Goal: Information Seeking & Learning: Check status

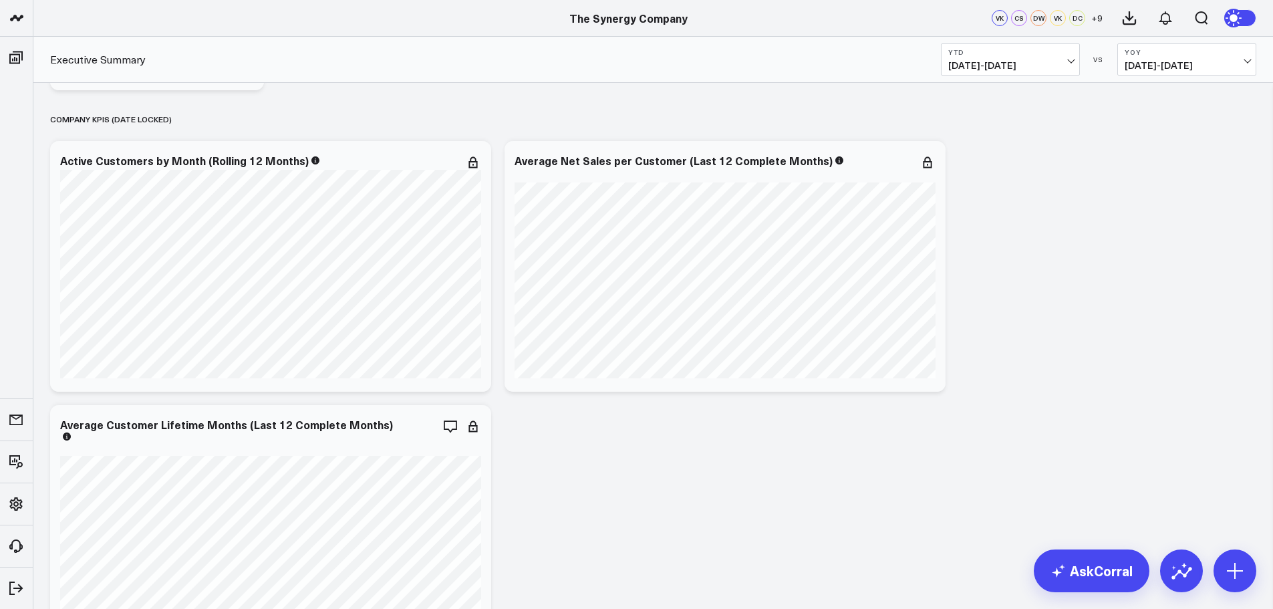
scroll to position [2859, 0]
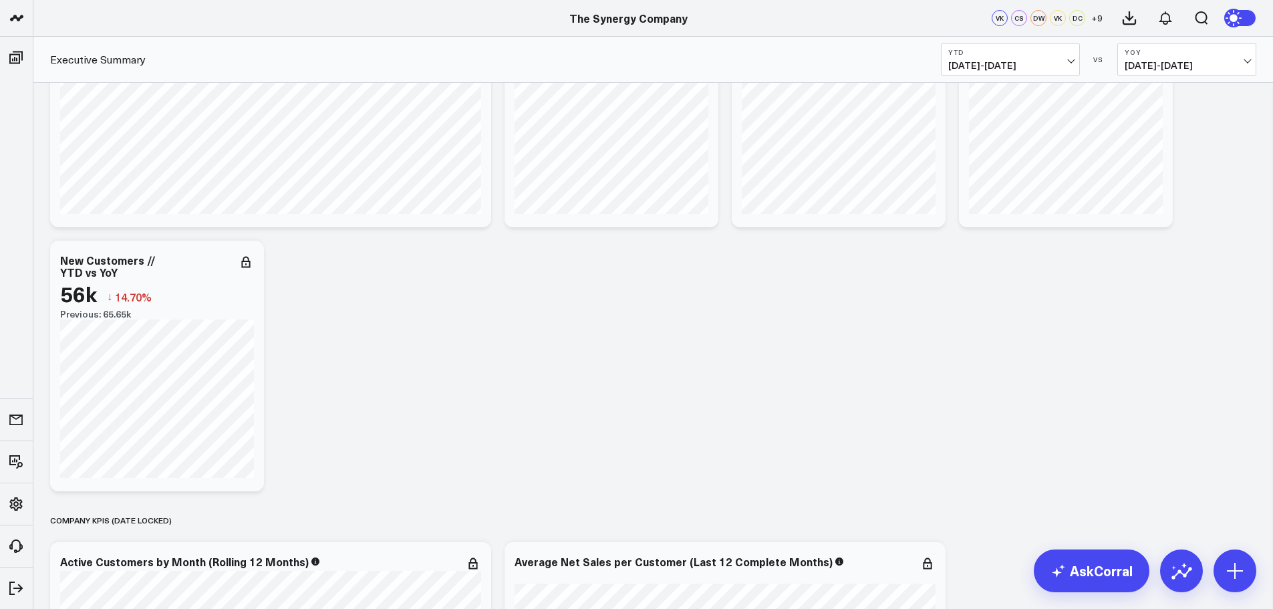
scroll to position [2258, 0]
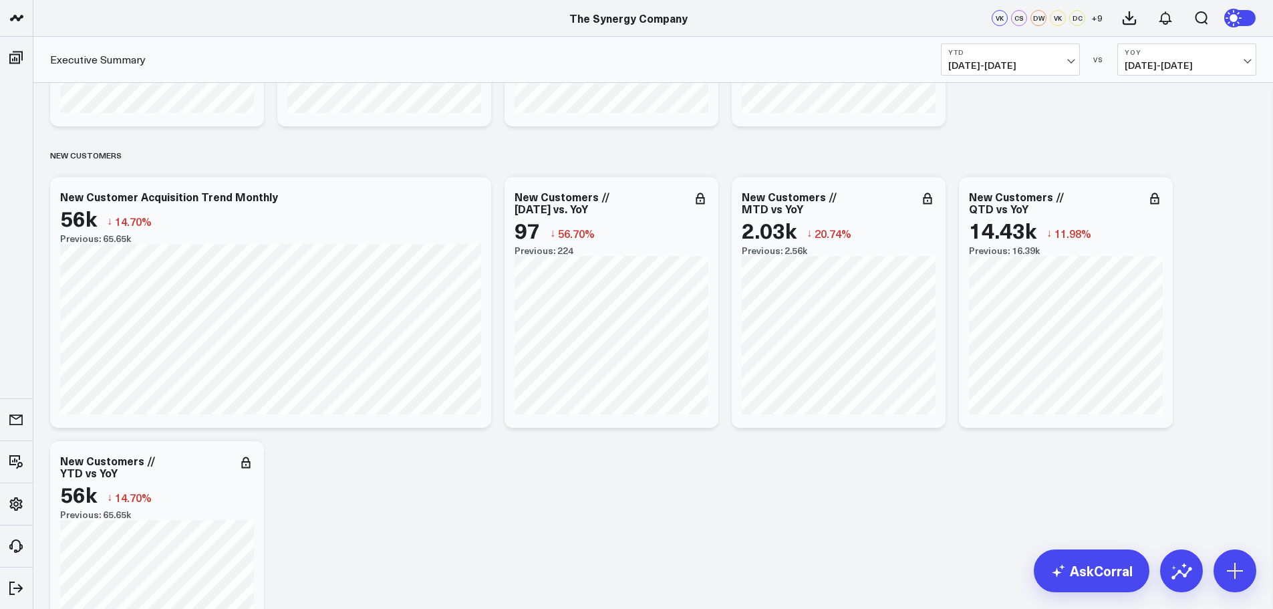
click at [1055, 56] on button "YTD [DATE] - [DATE]" at bounding box center [1010, 59] width 139 height 32
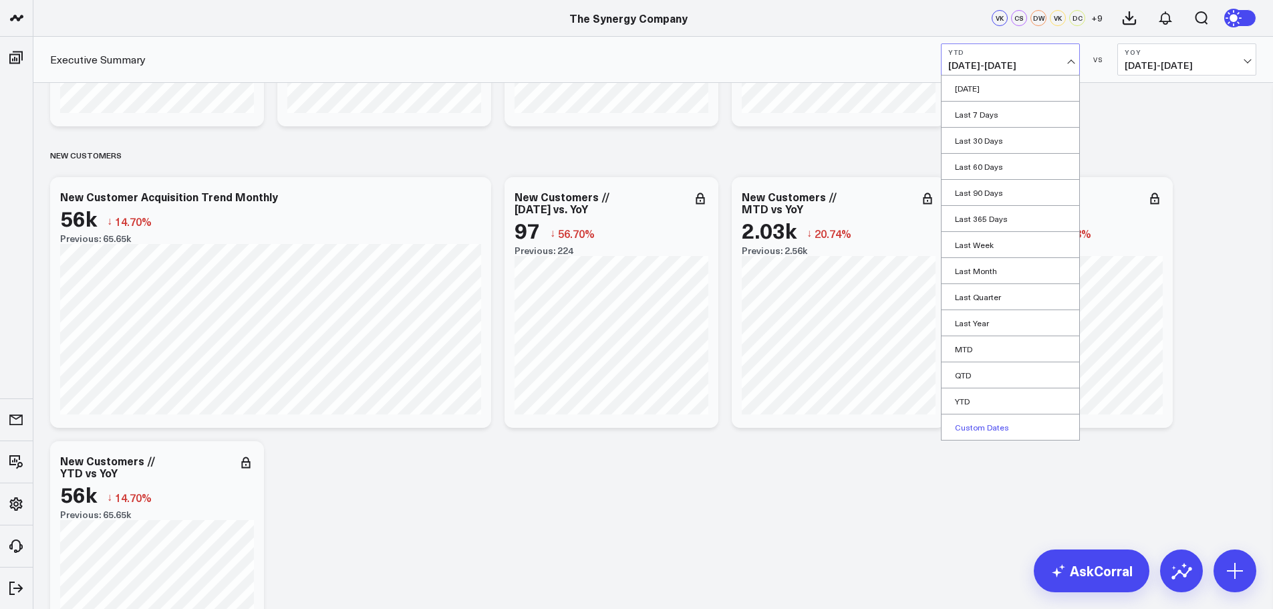
click at [975, 423] on link "Custom Dates" at bounding box center [1010, 426] width 138 height 25
select select "8"
select select "2025"
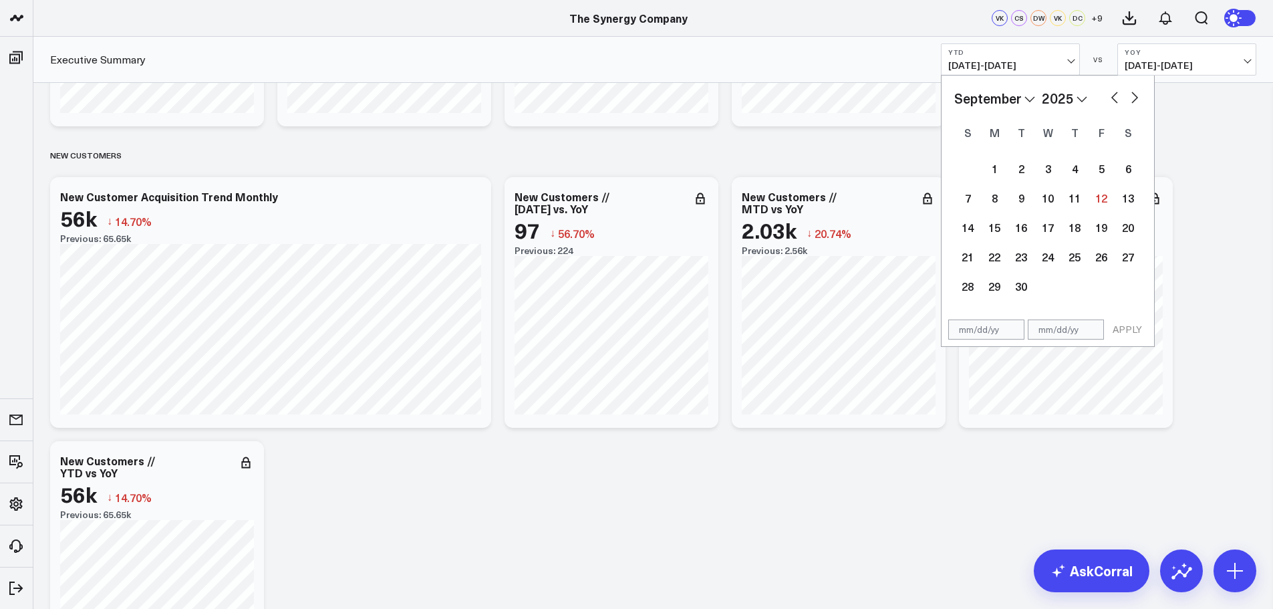
click at [1029, 96] on select "January February March April May June July August September October November De…" at bounding box center [994, 98] width 81 height 20
select select "2025"
click at [1050, 171] on div "1" at bounding box center [1047, 168] width 27 height 27
type input "[DATE]"
select select "2025"
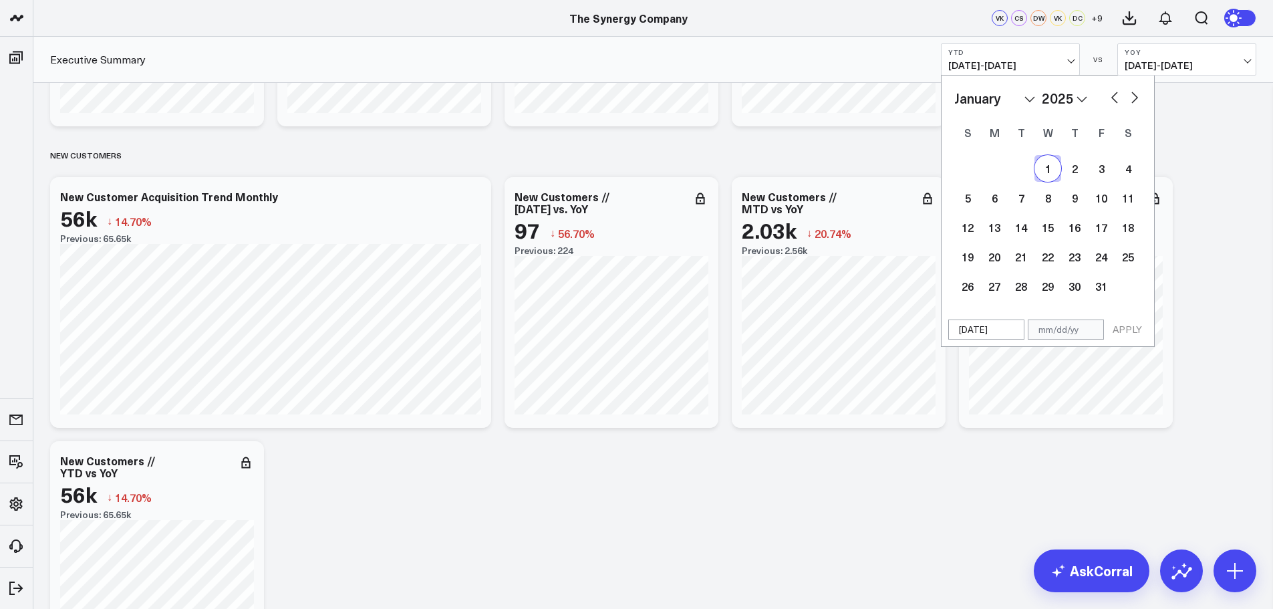
click at [1027, 102] on select "January February March April May June July August September October November De…" at bounding box center [994, 98] width 81 height 20
select select "7"
select select "2025"
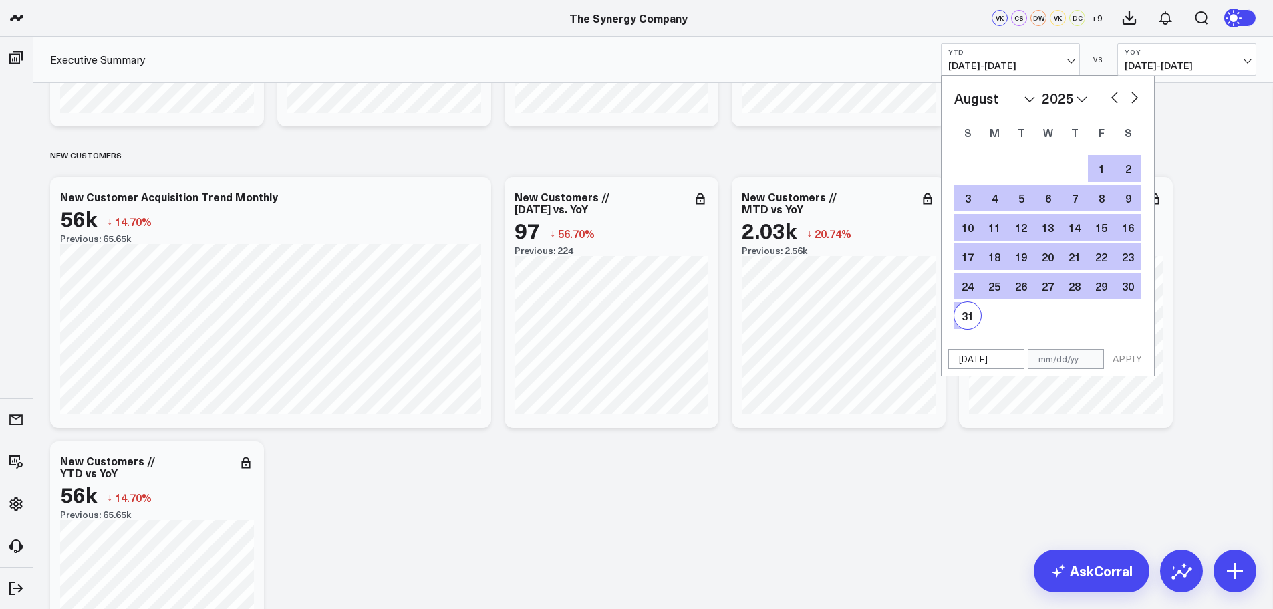
click at [970, 312] on div "31" at bounding box center [967, 315] width 27 height 27
type input "[DATE]"
select select "7"
select select "2025"
click at [1120, 360] on button "APPLY" at bounding box center [1127, 359] width 40 height 20
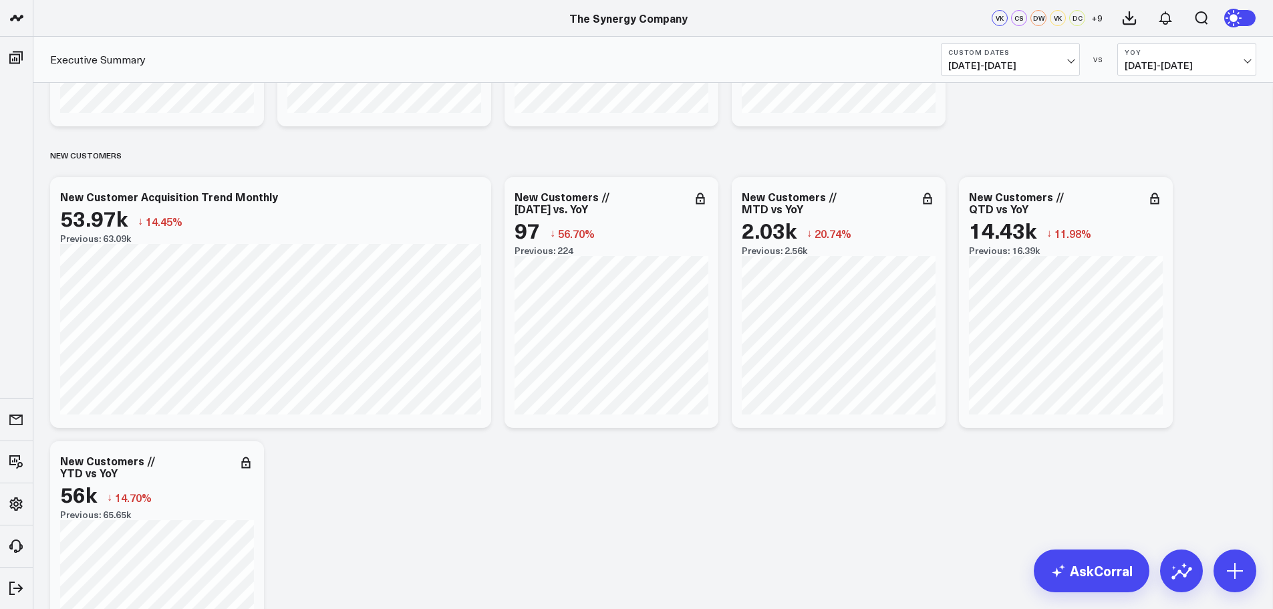
click at [1072, 56] on button "Custom Dates [DATE] - [DATE]" at bounding box center [1010, 59] width 139 height 32
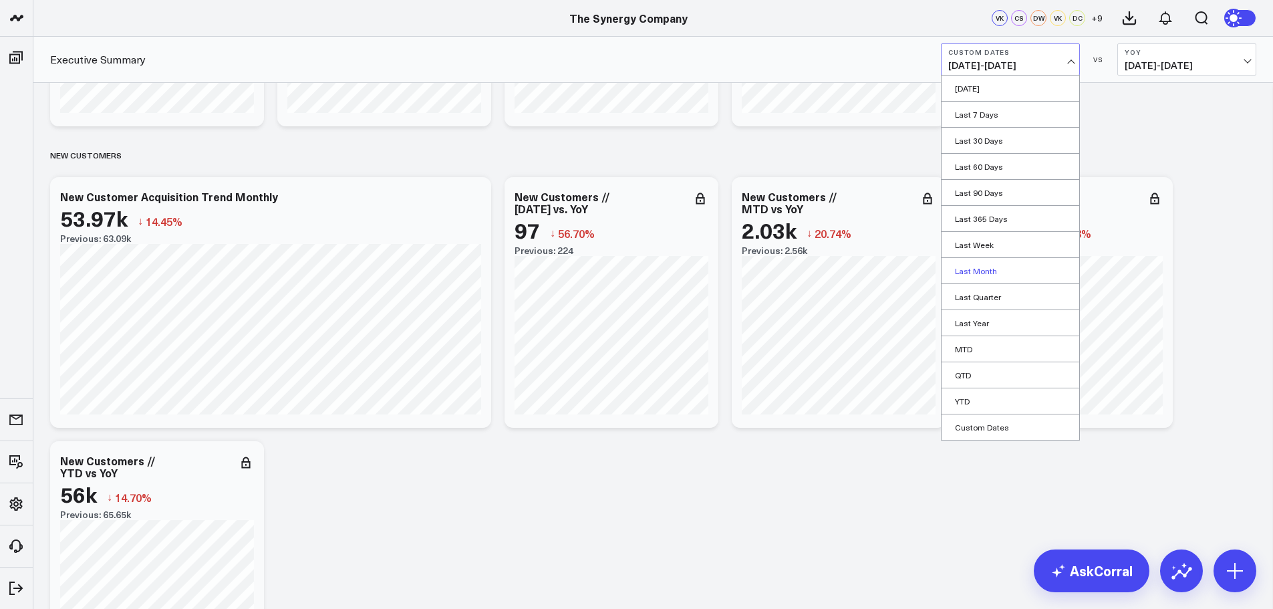
click at [976, 278] on link "Last Month" at bounding box center [1010, 270] width 138 height 25
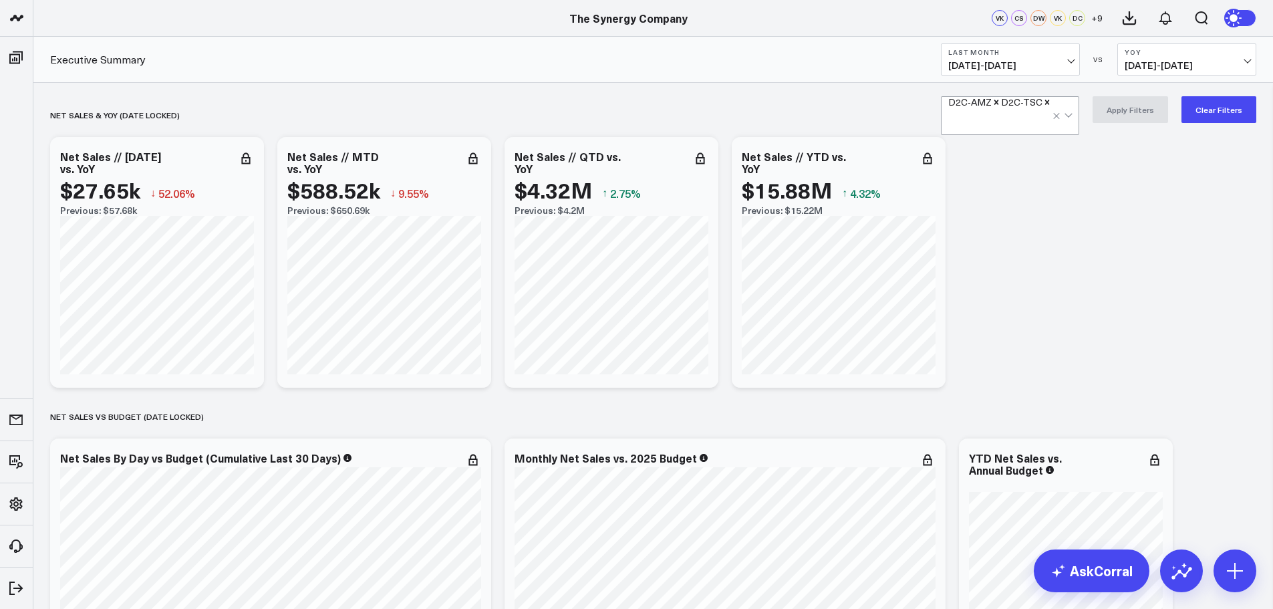
click at [999, 104] on icon "Remove D2C-AMZ" at bounding box center [996, 102] width 5 height 5
click at [1128, 103] on button "Apply Filters" at bounding box center [1129, 109] width 75 height 27
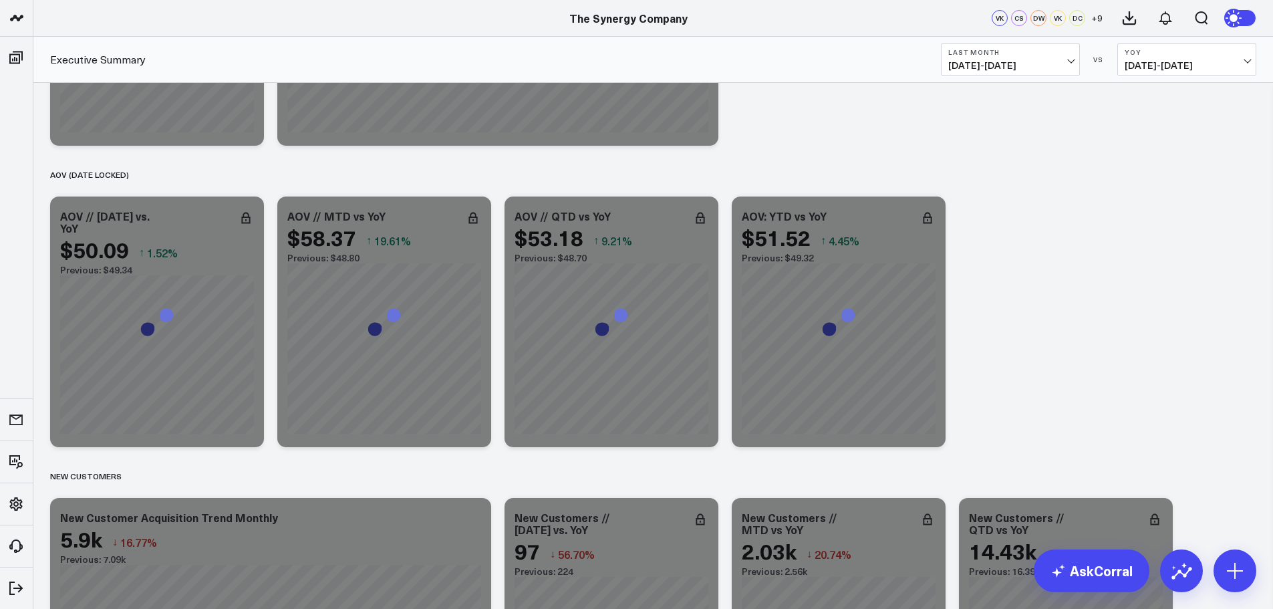
scroll to position [2338, 0]
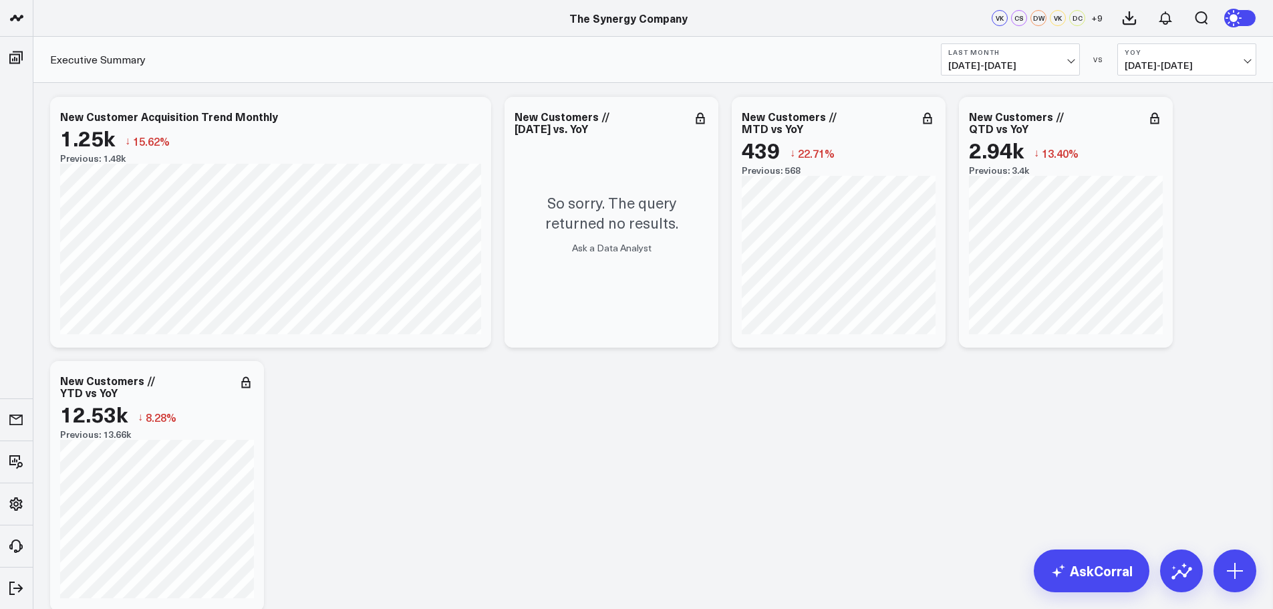
drag, startPoint x: 1190, startPoint y: 474, endPoint x: 1186, endPoint y: 464, distance: 11.4
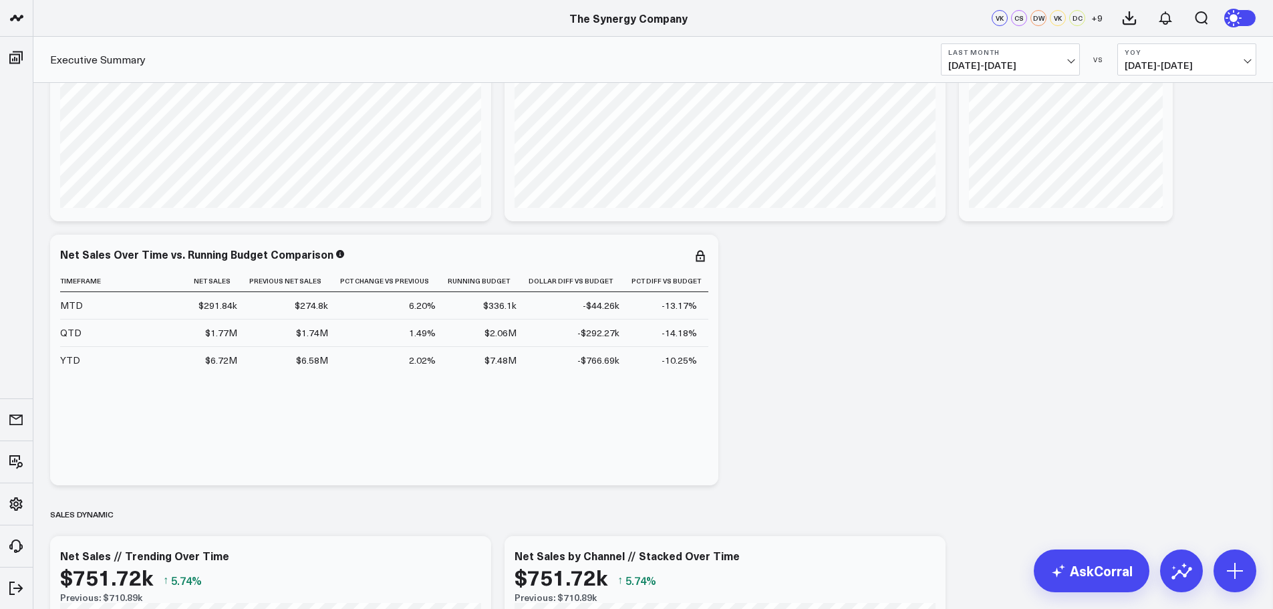
scroll to position [0, 0]
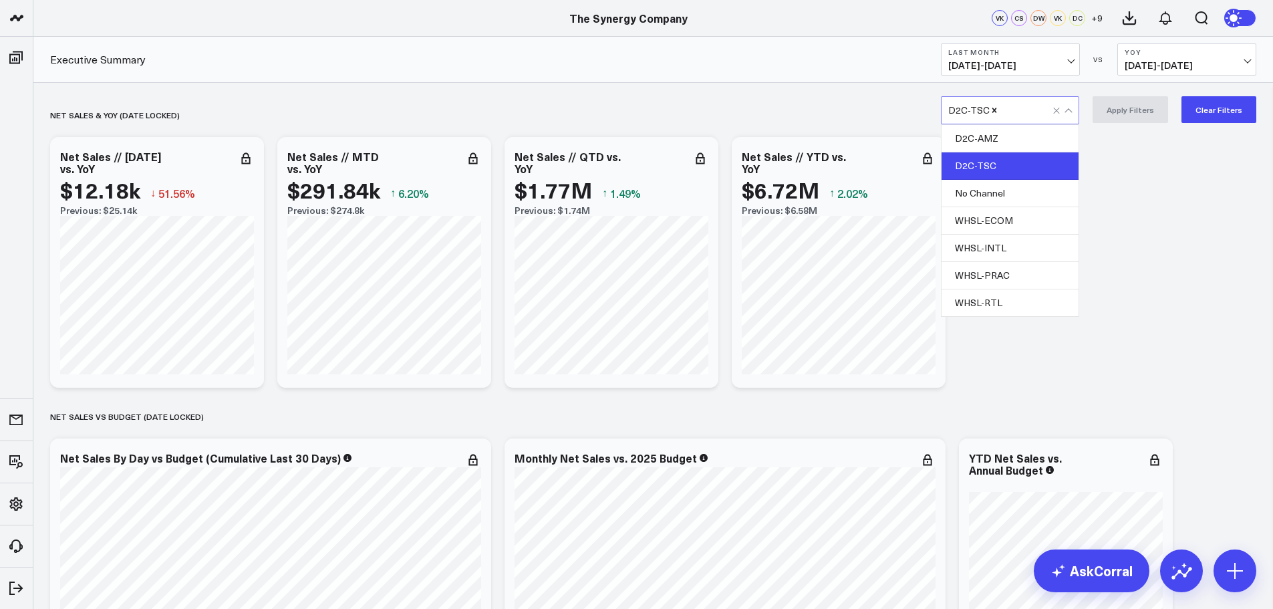
click at [1070, 108] on div at bounding box center [1067, 111] width 7 height 7
click at [1007, 136] on div "D2C-AMZ" at bounding box center [1009, 138] width 137 height 27
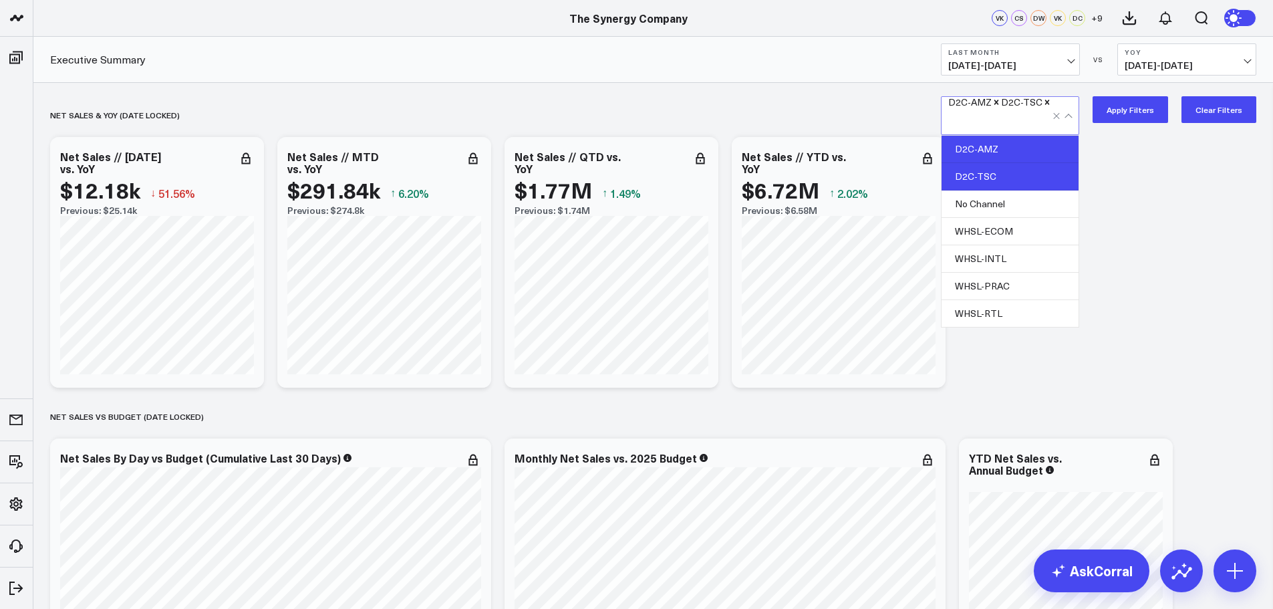
click at [1006, 163] on div "D2C-TSC" at bounding box center [1009, 176] width 137 height 27
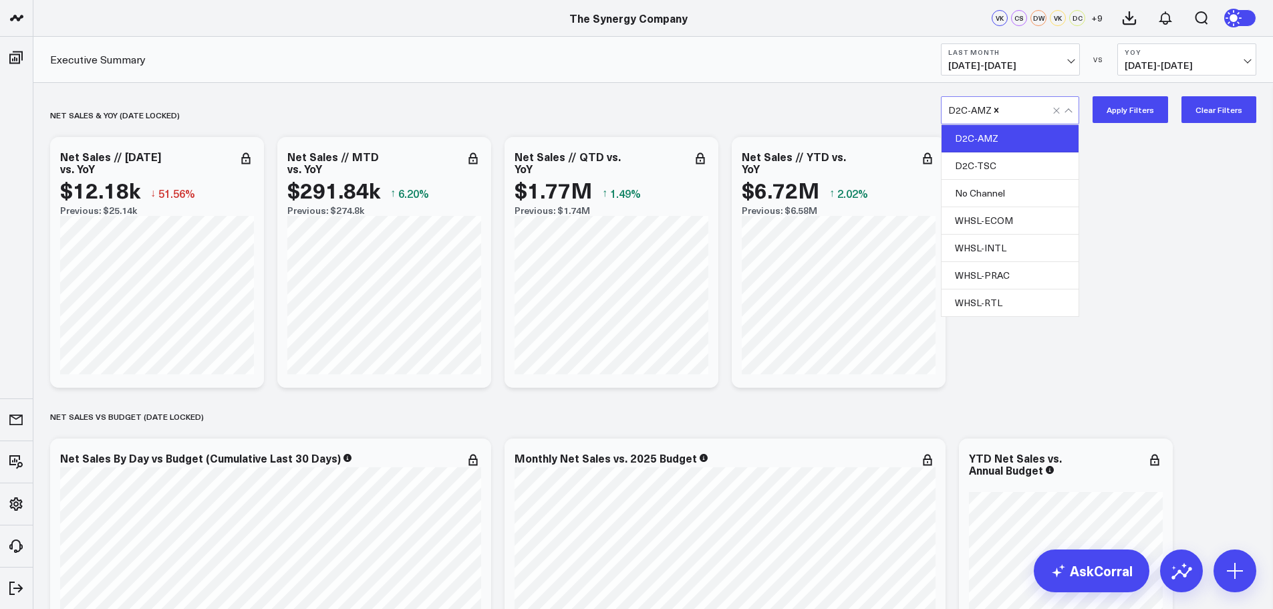
click at [1131, 110] on button "Apply Filters" at bounding box center [1129, 109] width 75 height 27
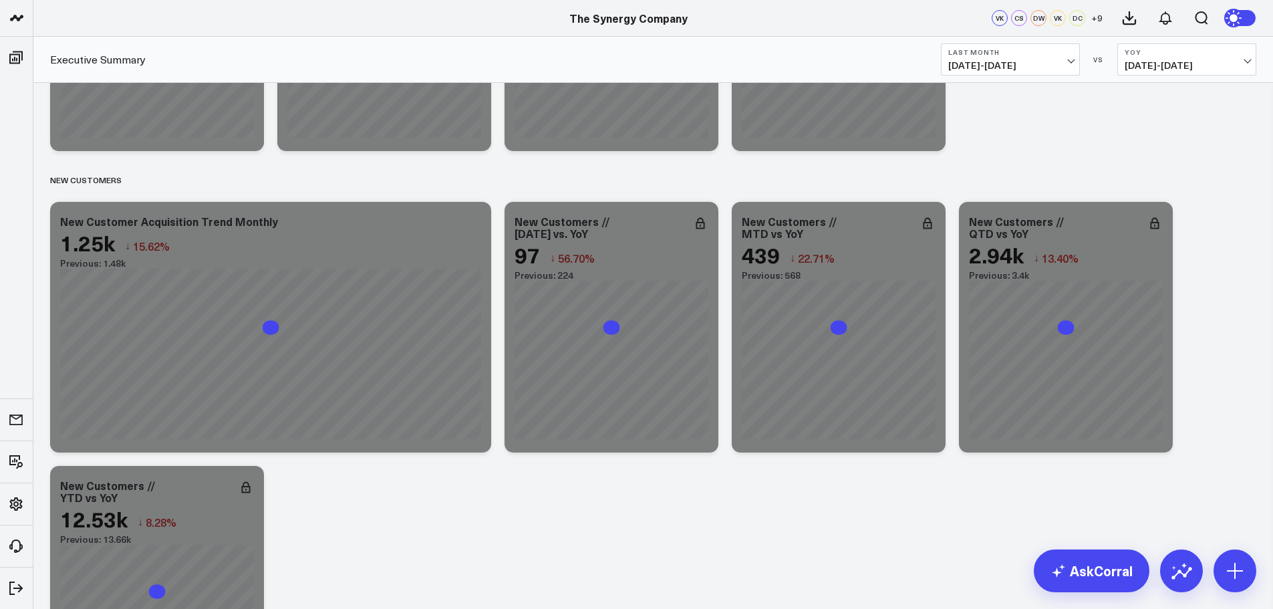
scroll to position [2338, 0]
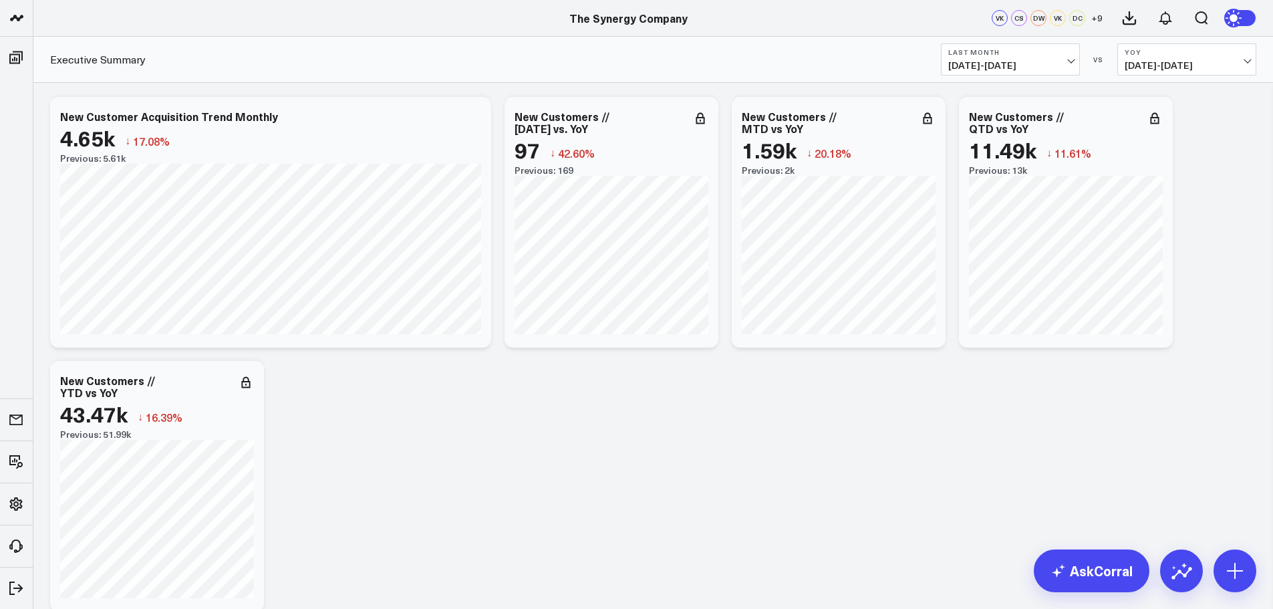
click at [1070, 60] on span "[DATE] - [DATE]" at bounding box center [1010, 65] width 124 height 11
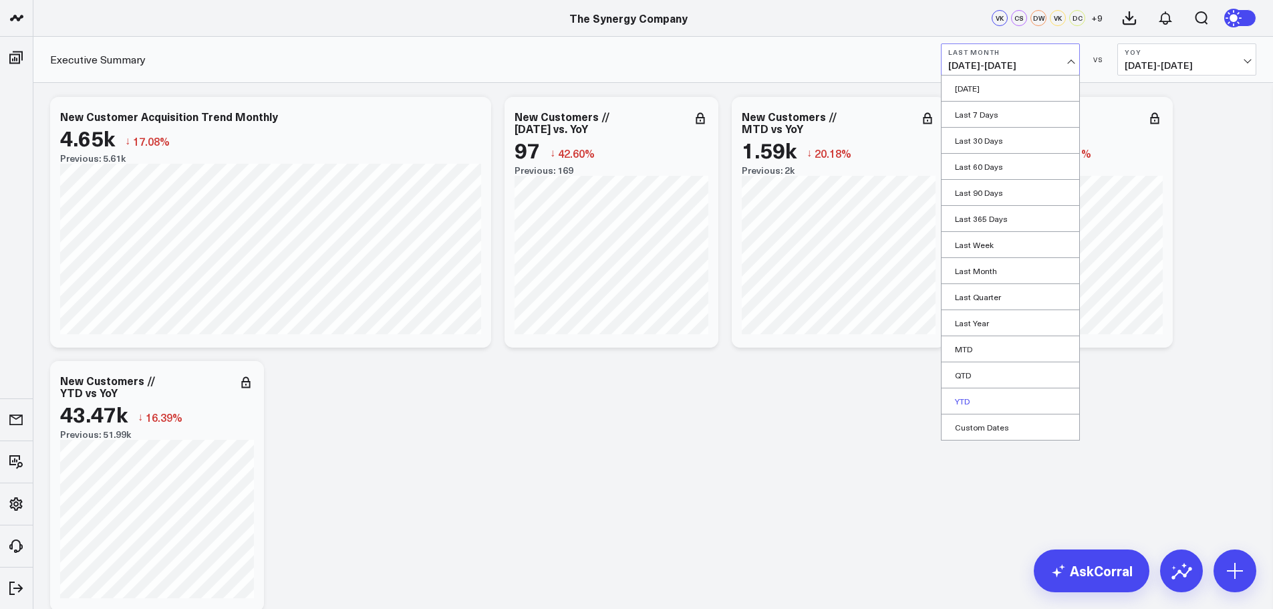
click at [974, 396] on link "YTD" at bounding box center [1010, 400] width 138 height 25
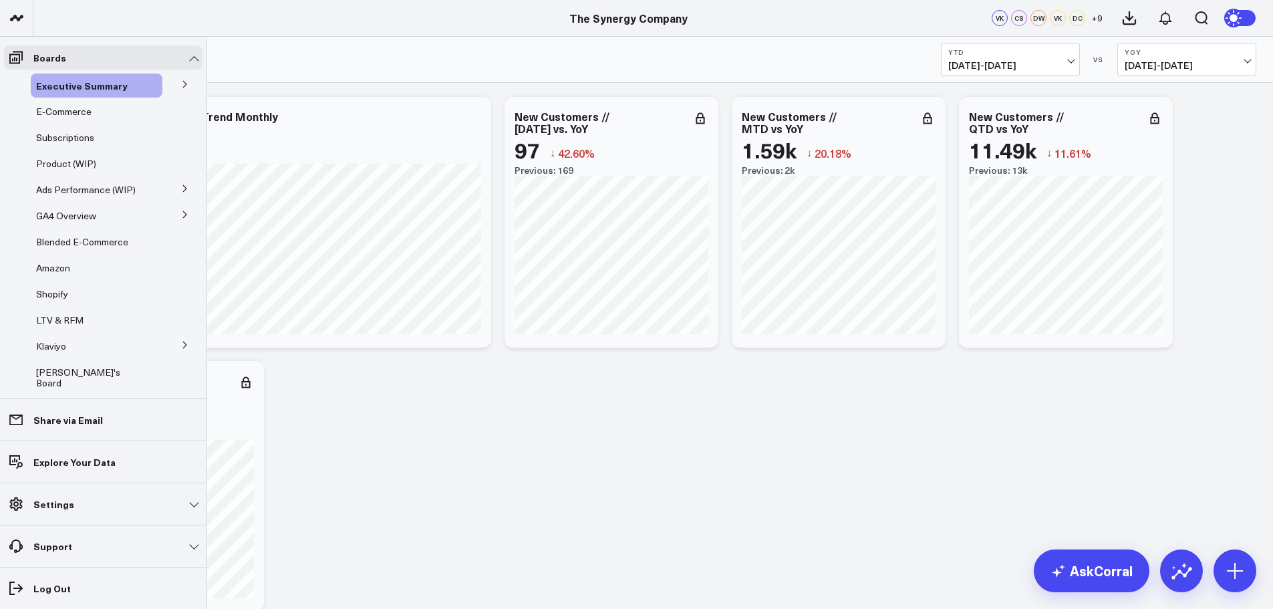
click at [181, 345] on icon at bounding box center [185, 345] width 8 height 8
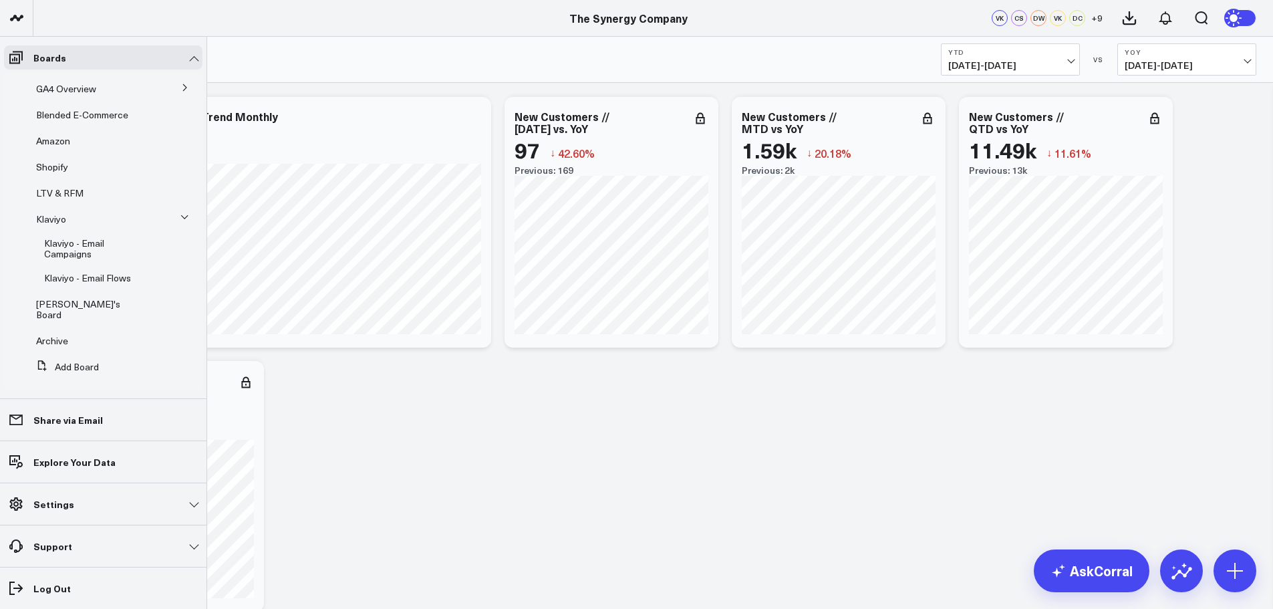
click at [85, 275] on span "Klaviyo - Email Flows" at bounding box center [87, 277] width 87 height 13
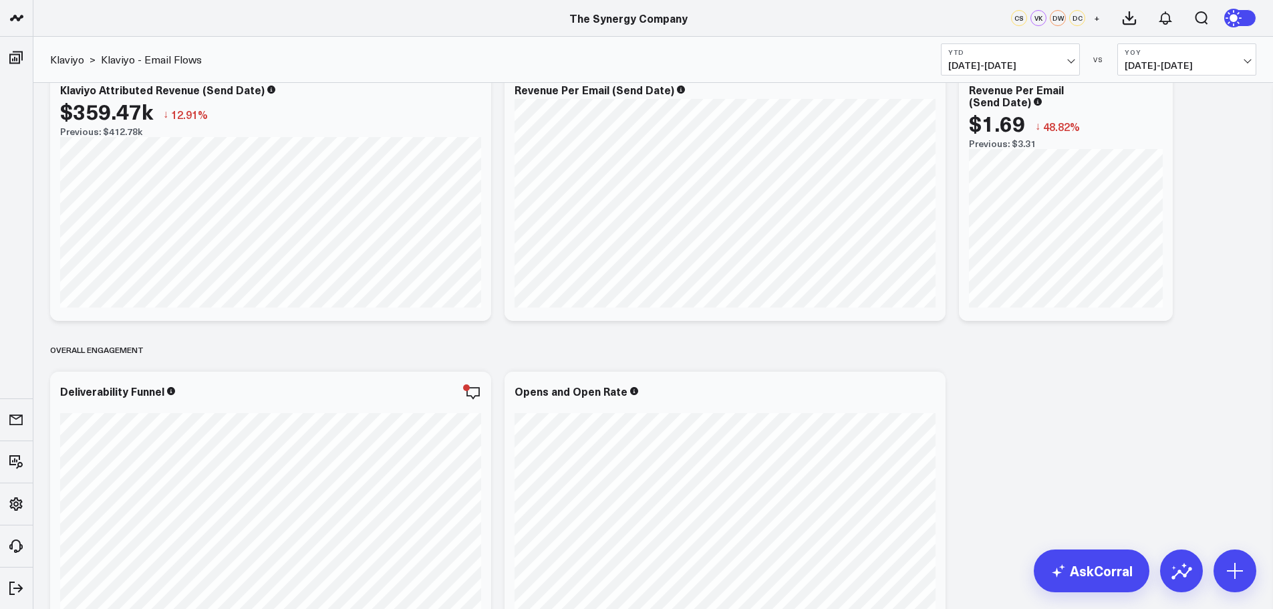
scroll to position [334, 0]
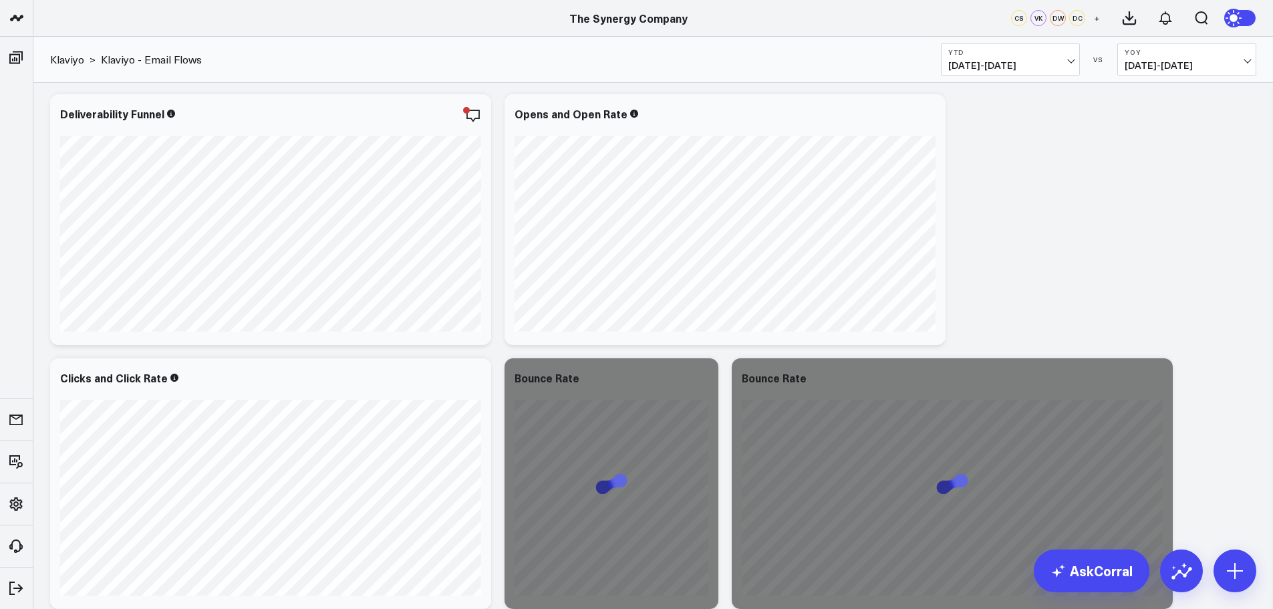
click at [1070, 60] on span "[DATE] - [DATE]" at bounding box center [1010, 65] width 124 height 11
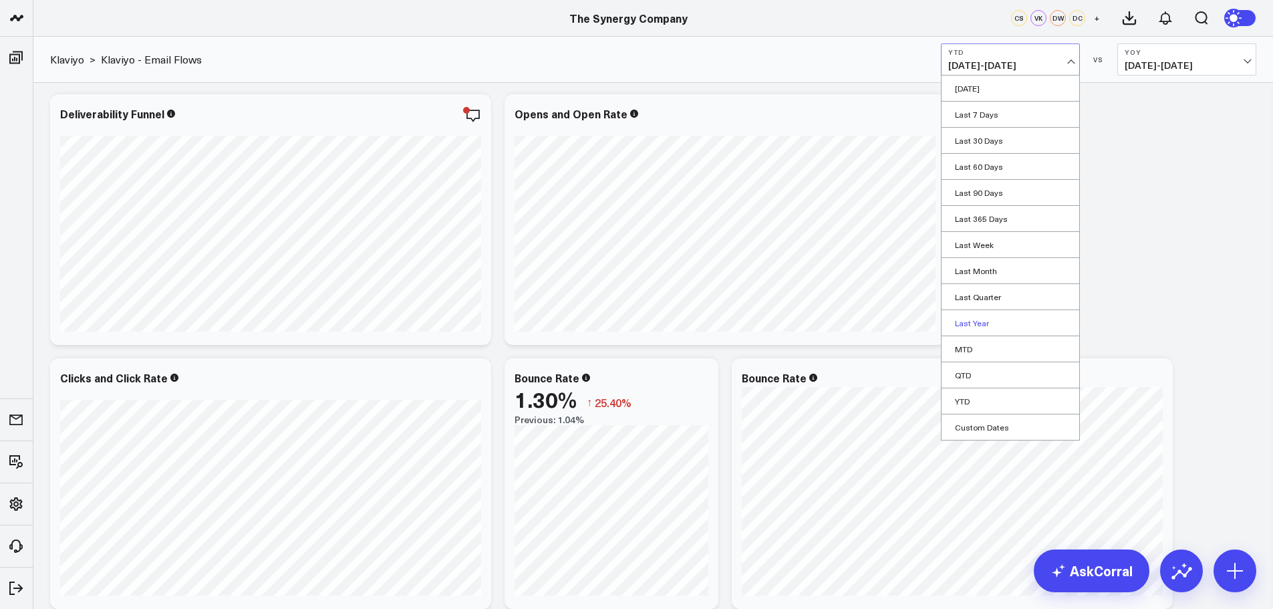
click at [971, 318] on link "Last Year" at bounding box center [1010, 322] width 138 height 25
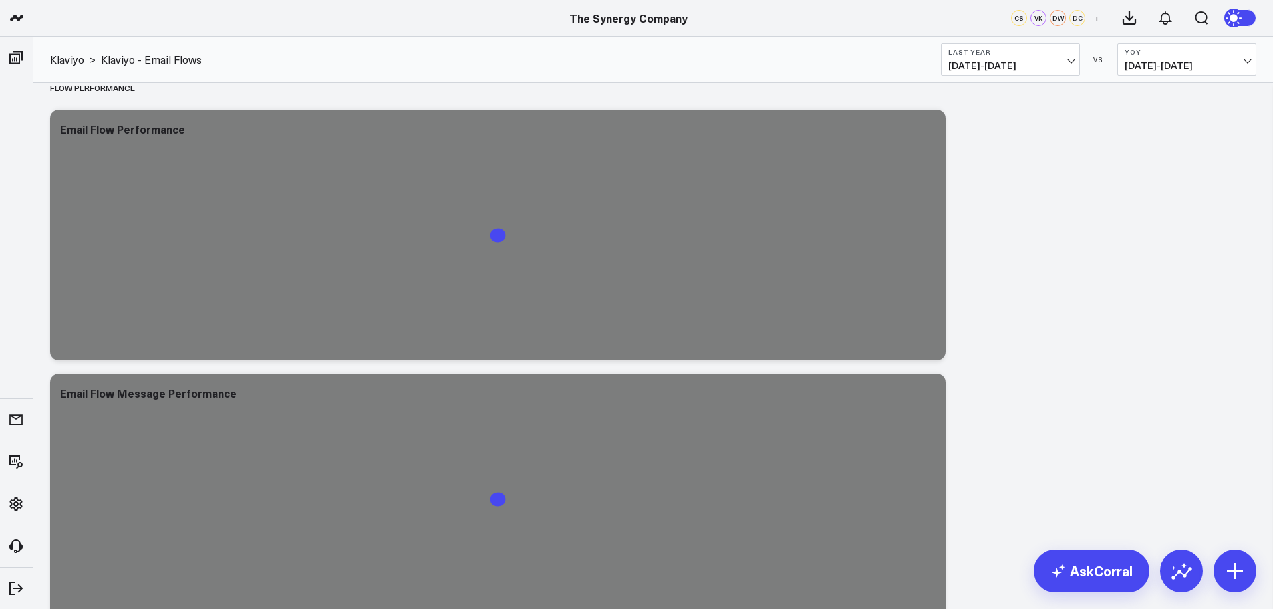
scroll to position [869, 0]
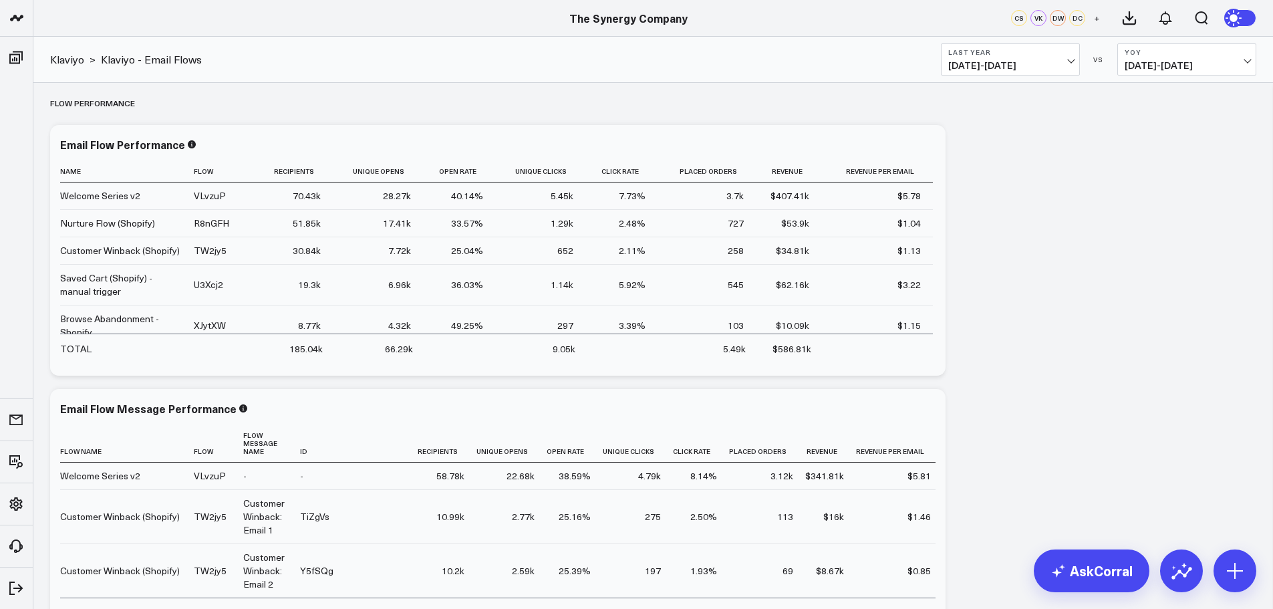
click at [1070, 55] on b "Last Year" at bounding box center [1010, 52] width 124 height 8
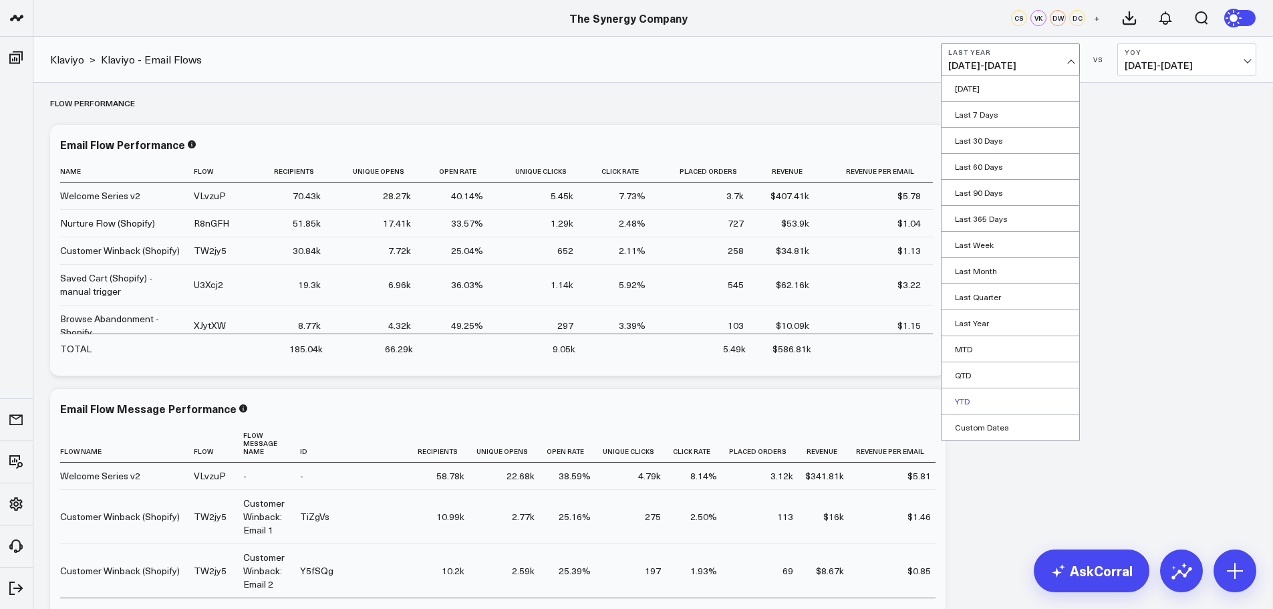
click at [969, 395] on link "YTD" at bounding box center [1010, 400] width 138 height 25
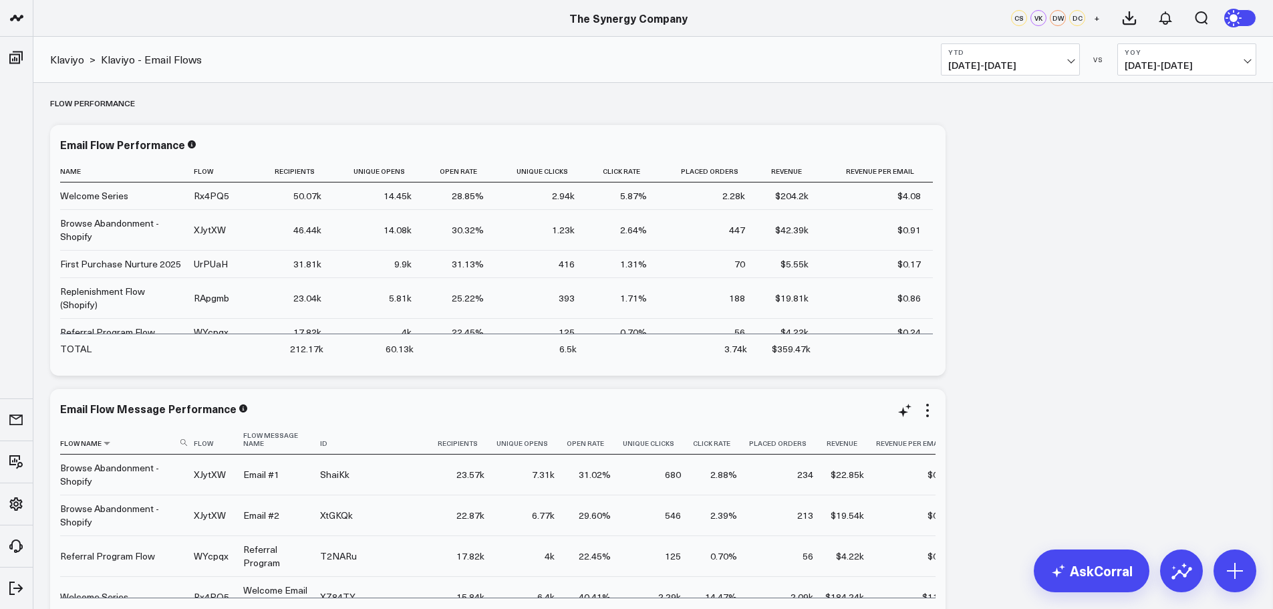
click at [184, 438] on th "Flow Name" at bounding box center [127, 439] width 134 height 30
click at [185, 439] on use at bounding box center [183, 442] width 7 height 7
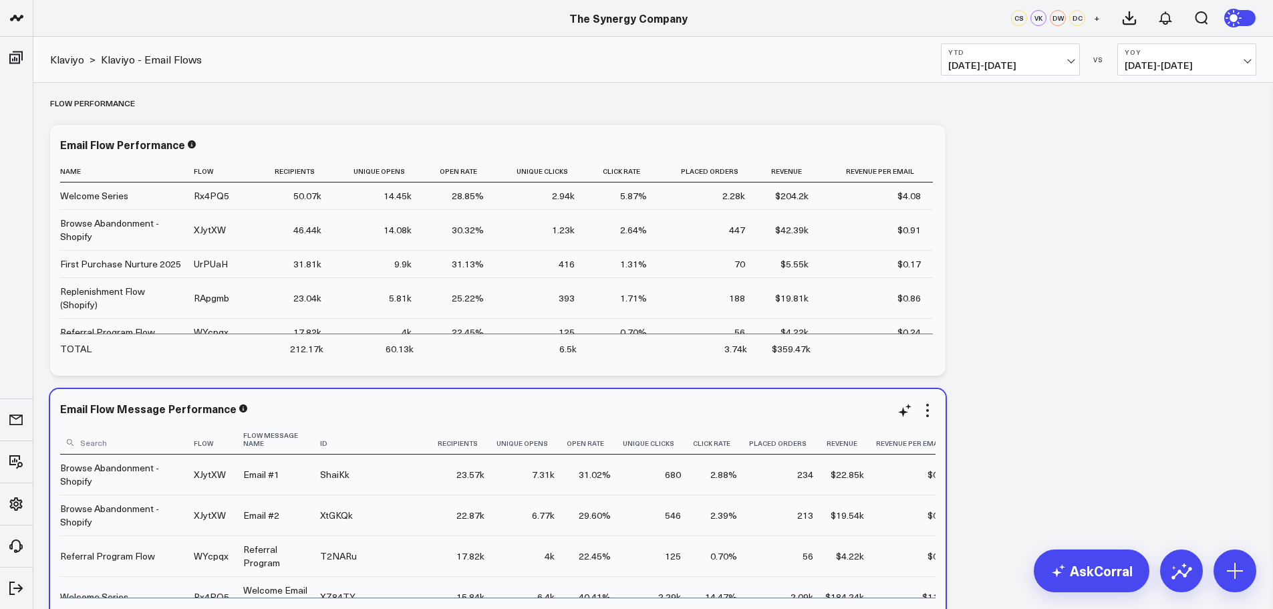
click at [128, 436] on input at bounding box center [125, 441] width 130 height 23
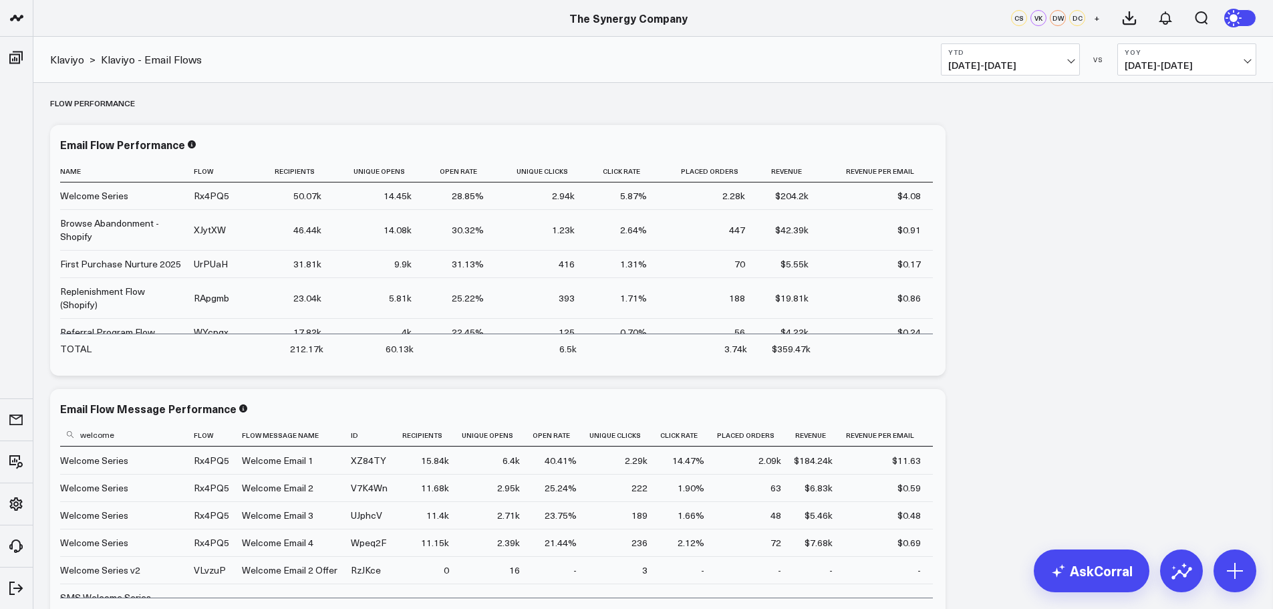
type input "welcome"
click at [1070, 61] on span "[DATE] - [DATE]" at bounding box center [1010, 65] width 124 height 11
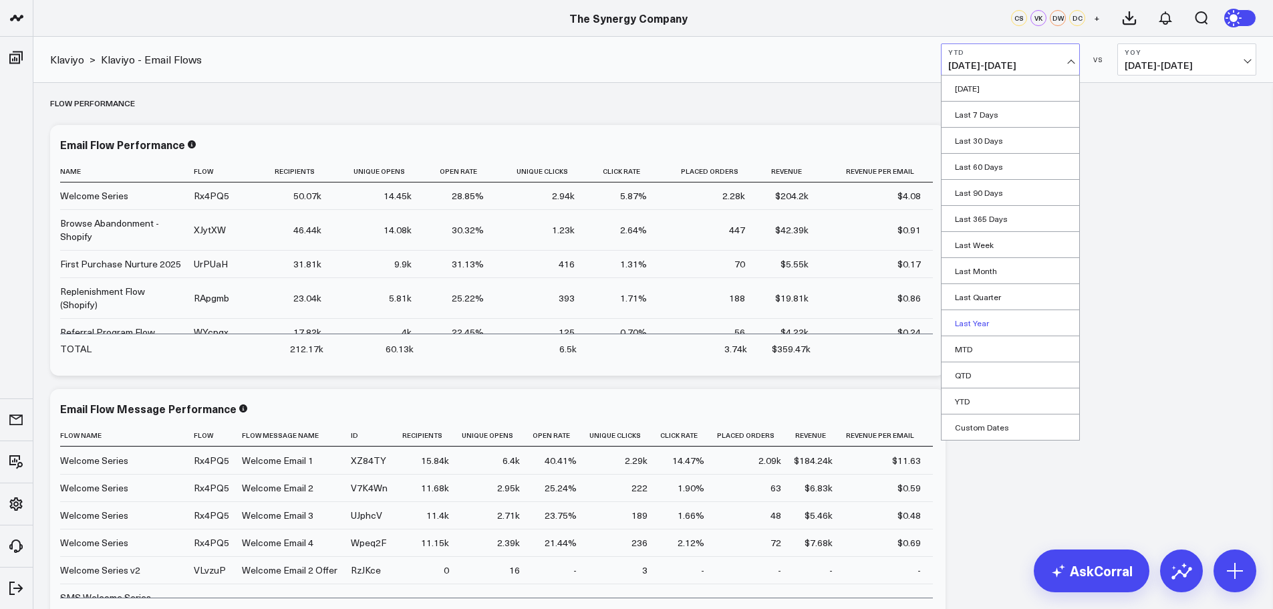
click at [979, 324] on link "Last Year" at bounding box center [1010, 322] width 138 height 25
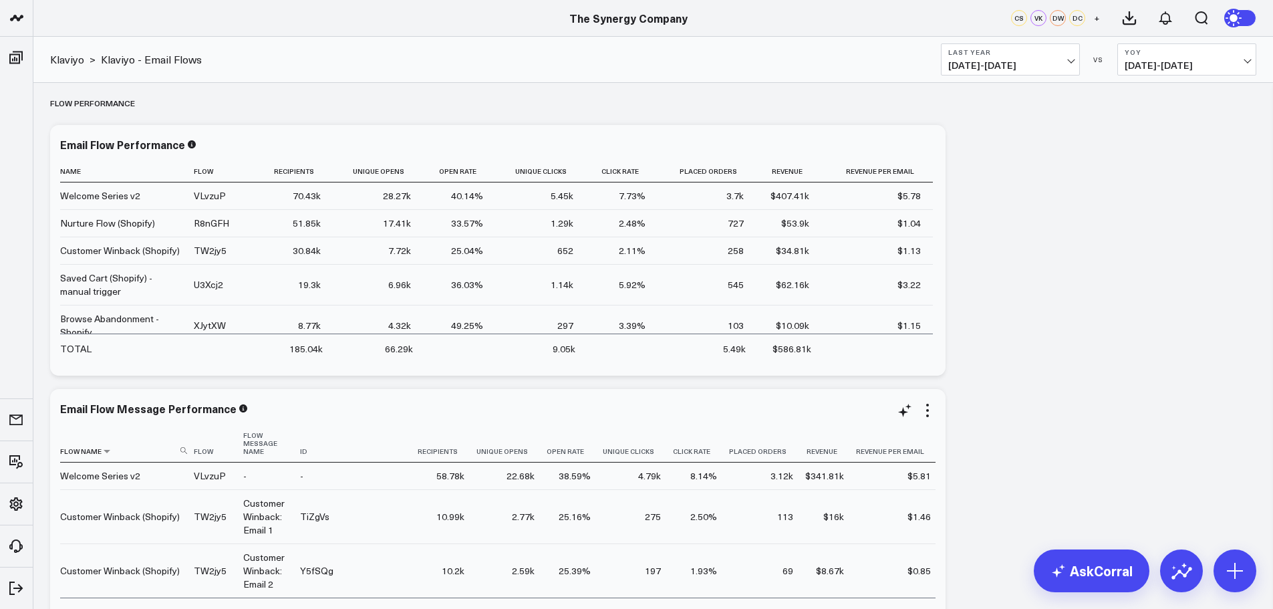
click at [184, 447] on icon at bounding box center [183, 450] width 7 height 7
click at [162, 438] on input at bounding box center [125, 449] width 130 height 23
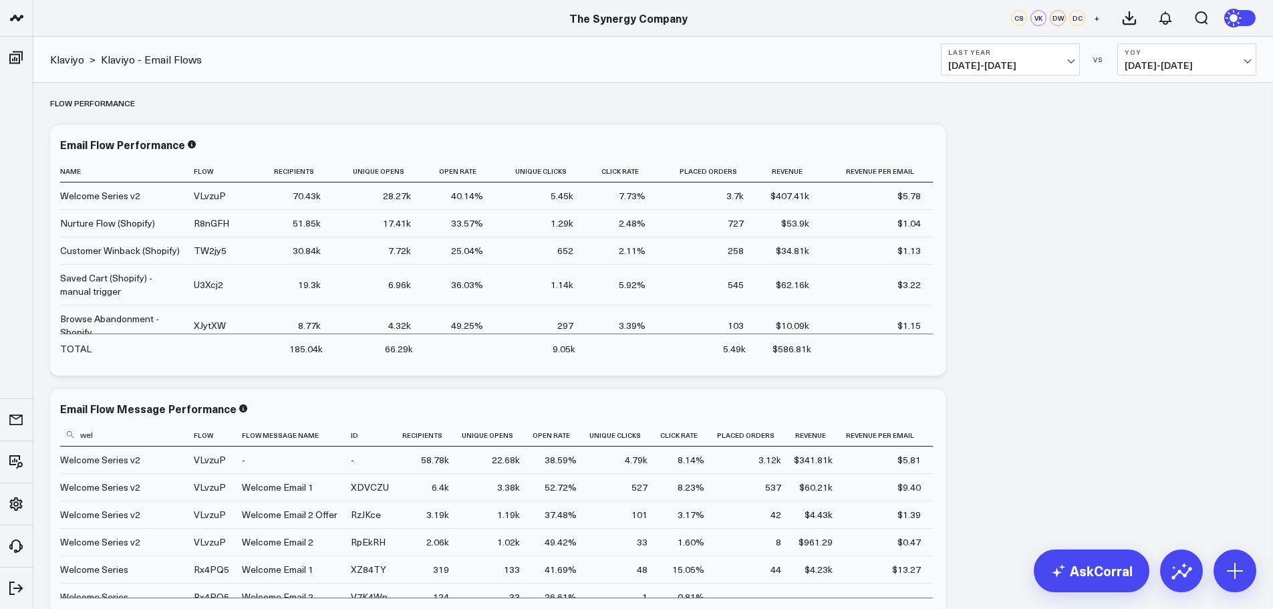
type input "wel"
click at [1067, 60] on span "[DATE] - [DATE]" at bounding box center [1010, 65] width 124 height 11
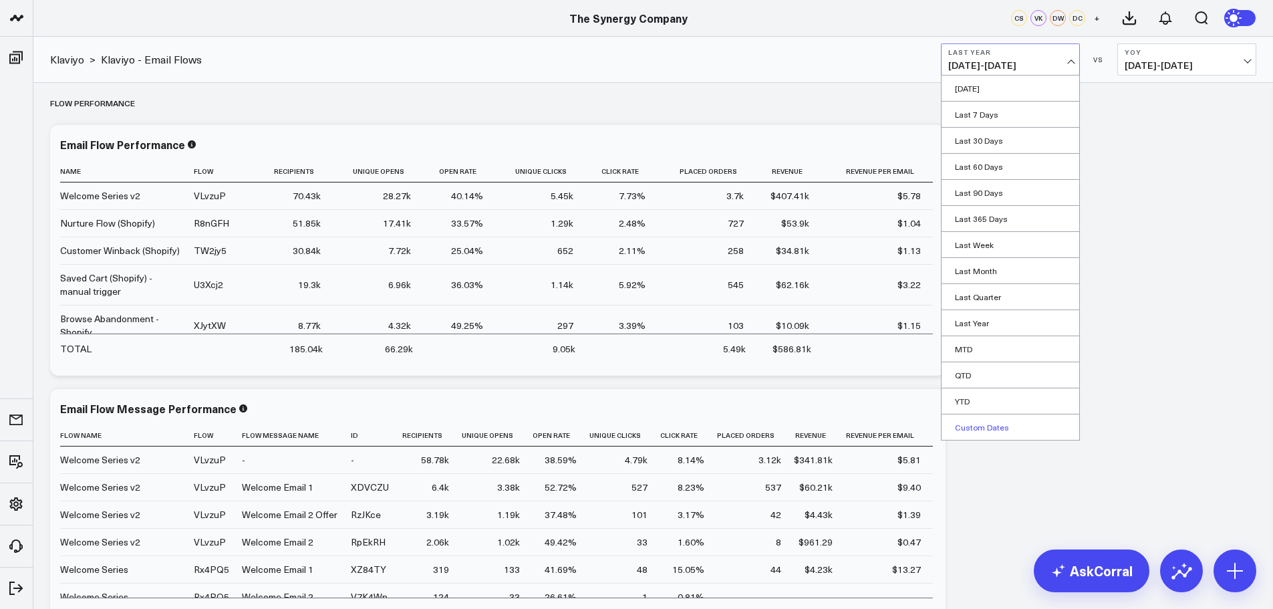
click at [973, 424] on link "Custom Dates" at bounding box center [1010, 426] width 138 height 25
select select "8"
select select "2025"
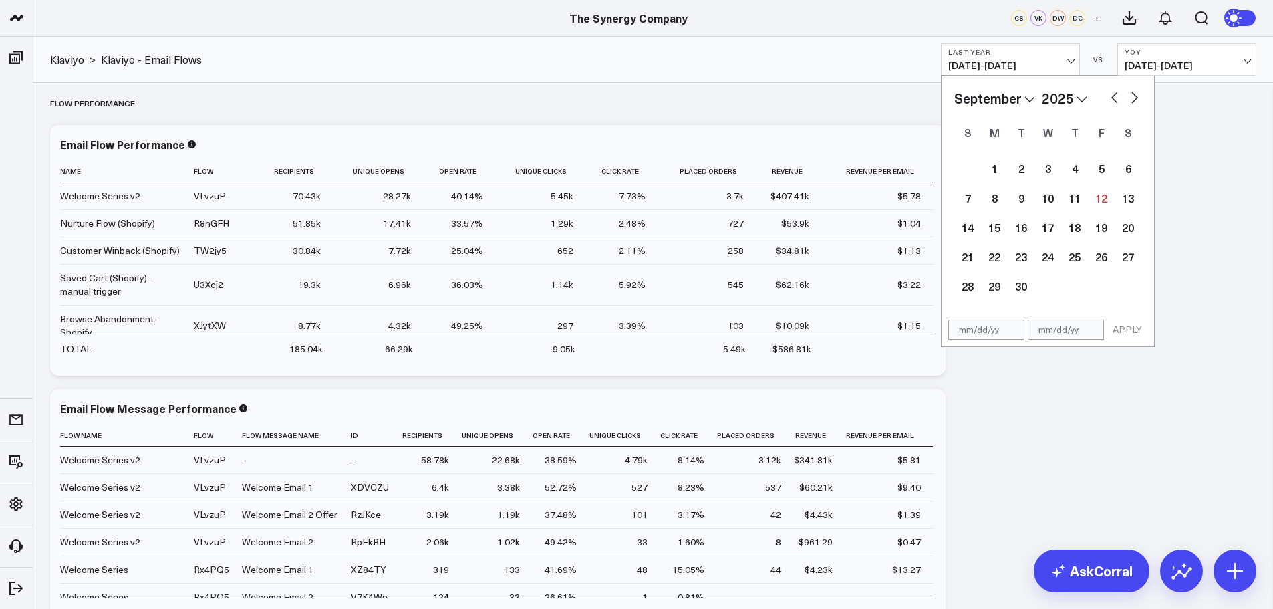
click at [1066, 95] on select "2026 2025 2024 2023 2022 2021 2020 2019 2018 2017 2016 2015 2014 2013 2012 2011…" at bounding box center [1064, 98] width 45 height 20
select select "8"
select select "2024"
click at [1027, 96] on select "January February March April May June July August September October November De…" at bounding box center [994, 98] width 81 height 20
select select "2024"
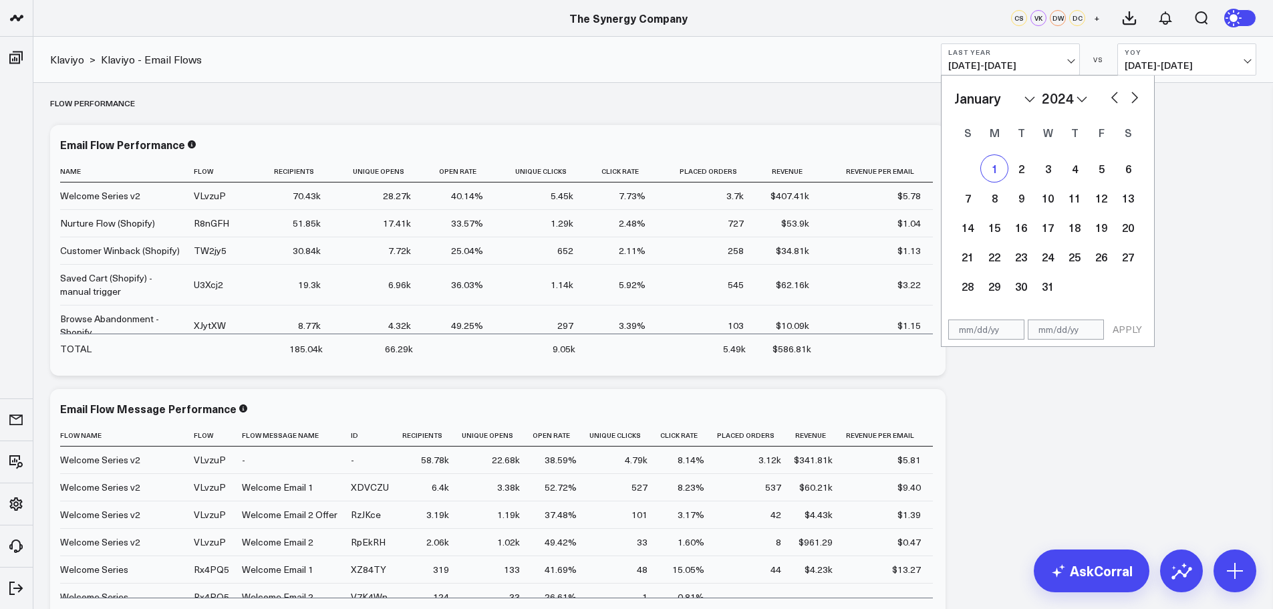
click at [993, 168] on div "1" at bounding box center [994, 168] width 27 height 27
type input "[DATE]"
select select "2024"
click at [1072, 98] on select "2026 2025 2024 2023 2022 2021 2020 2019 2018 2017 2016 2015 2014 2013 2012 2011…" at bounding box center [1064, 98] width 45 height 20
select select "2025"
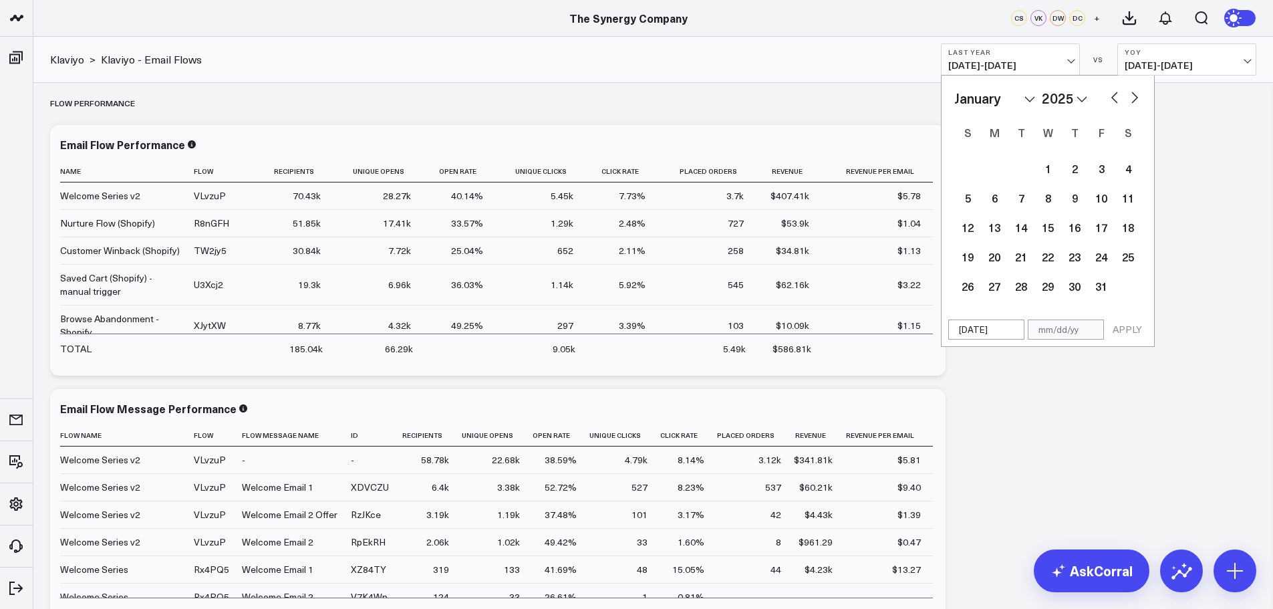
click at [1031, 101] on select "January February March April May June July August September October November De…" at bounding box center [994, 98] width 81 height 20
select select "8"
select select "2025"
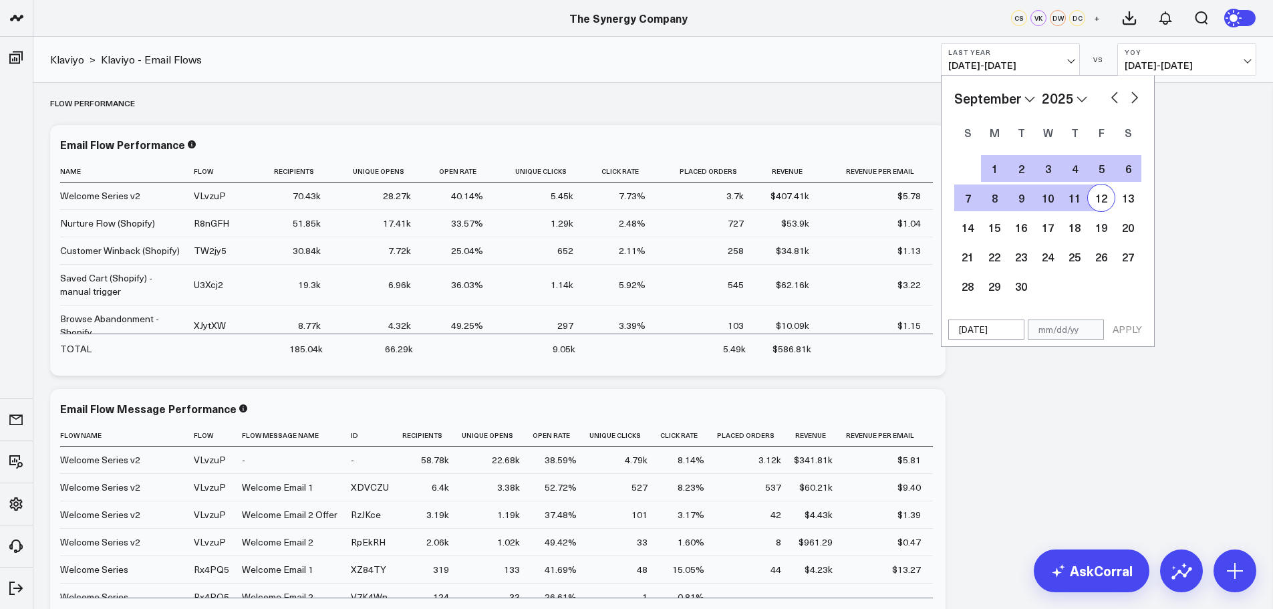
click at [1105, 190] on div "12" at bounding box center [1101, 197] width 27 height 27
type input "[DATE]"
select select "8"
select select "2025"
click at [1128, 331] on button "APPLY" at bounding box center [1127, 329] width 40 height 20
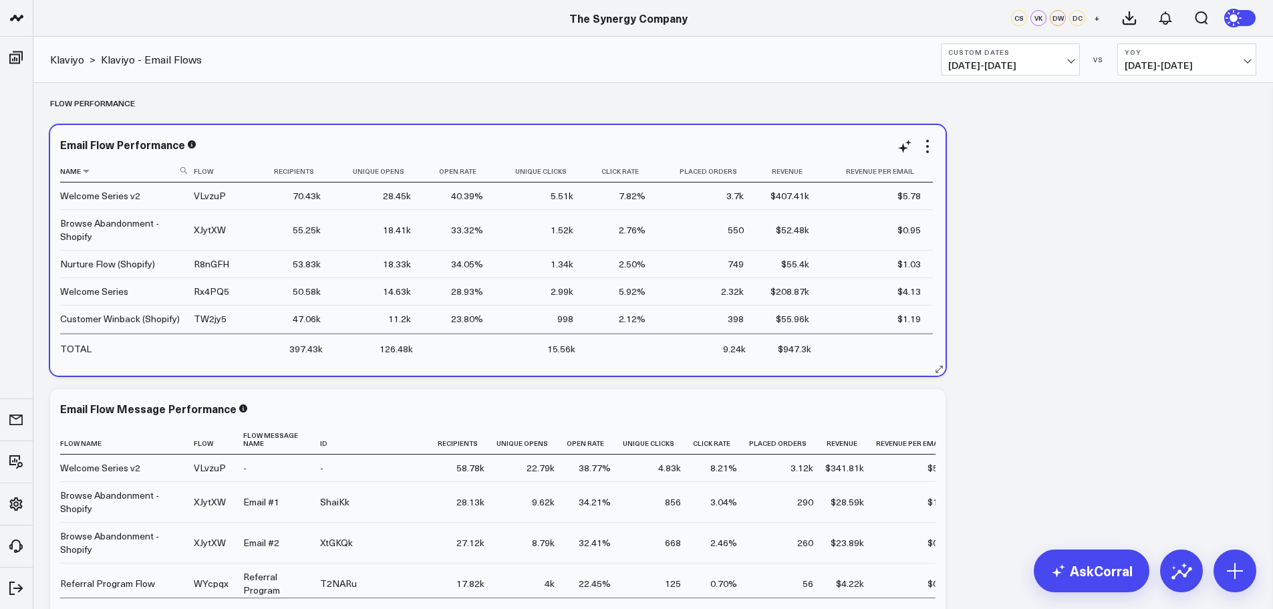
click at [184, 170] on icon at bounding box center [183, 170] width 7 height 7
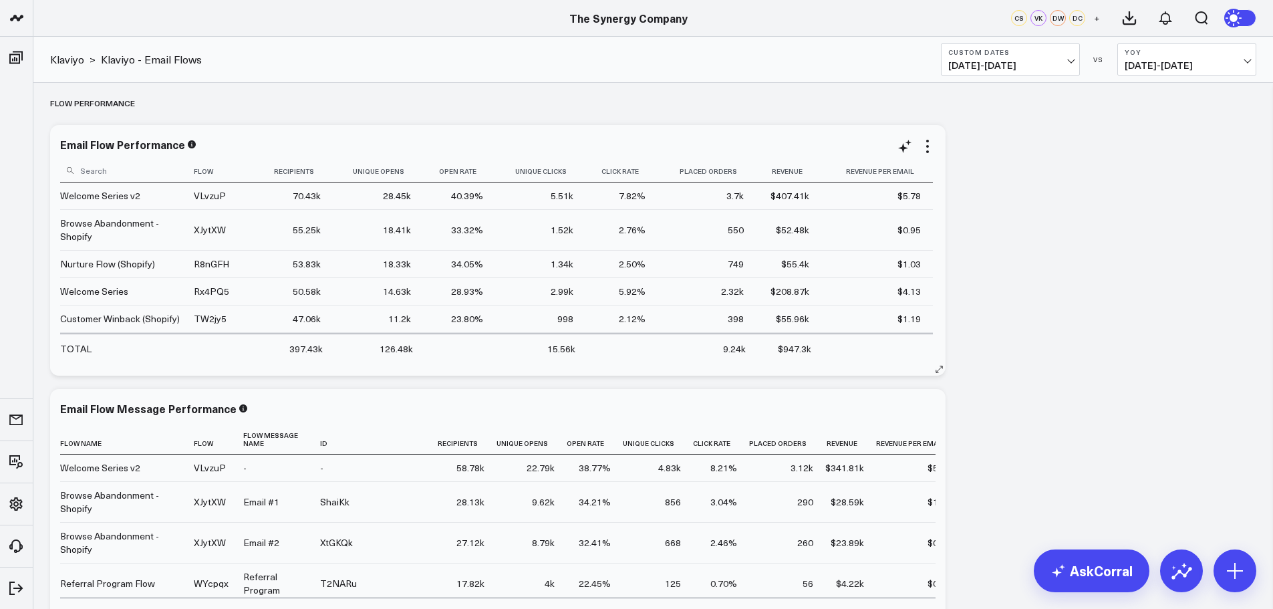
click at [128, 172] on input at bounding box center [125, 169] width 130 height 23
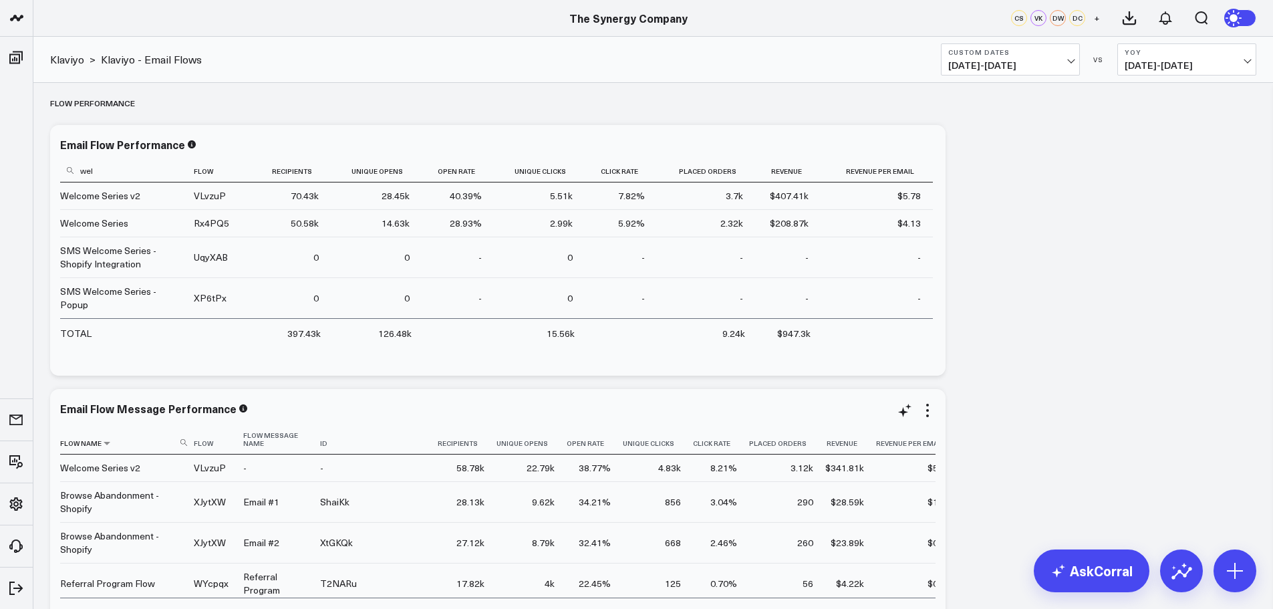
type input "wel"
click at [185, 440] on th "Flow Name" at bounding box center [127, 439] width 134 height 30
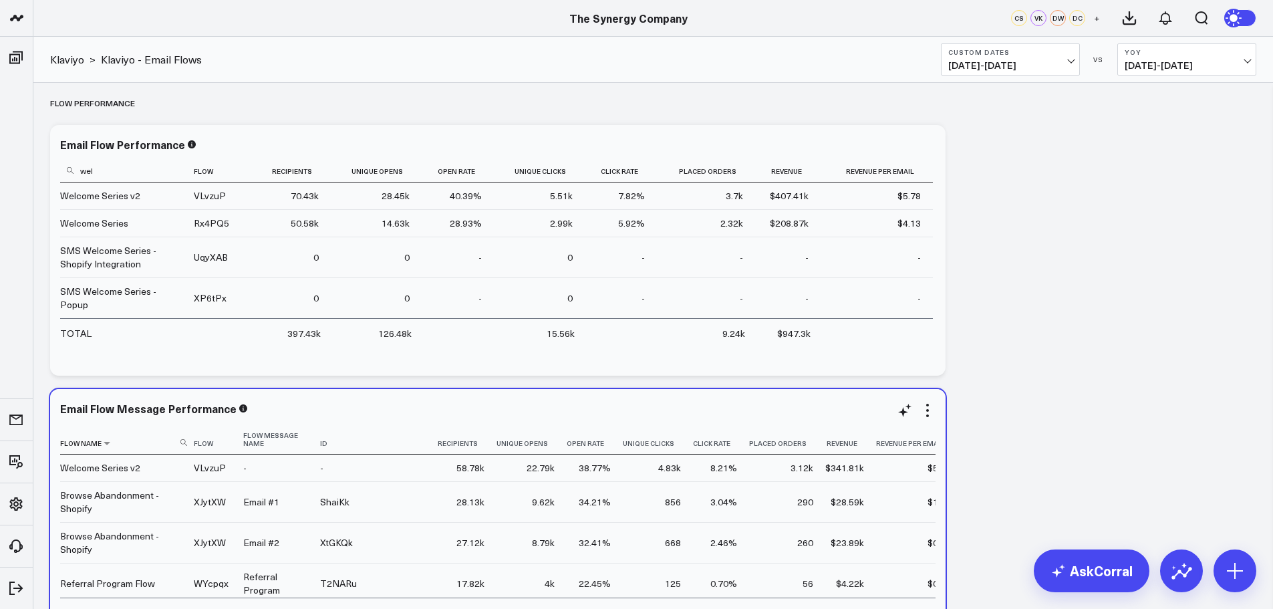
click at [184, 439] on icon at bounding box center [183, 442] width 7 height 7
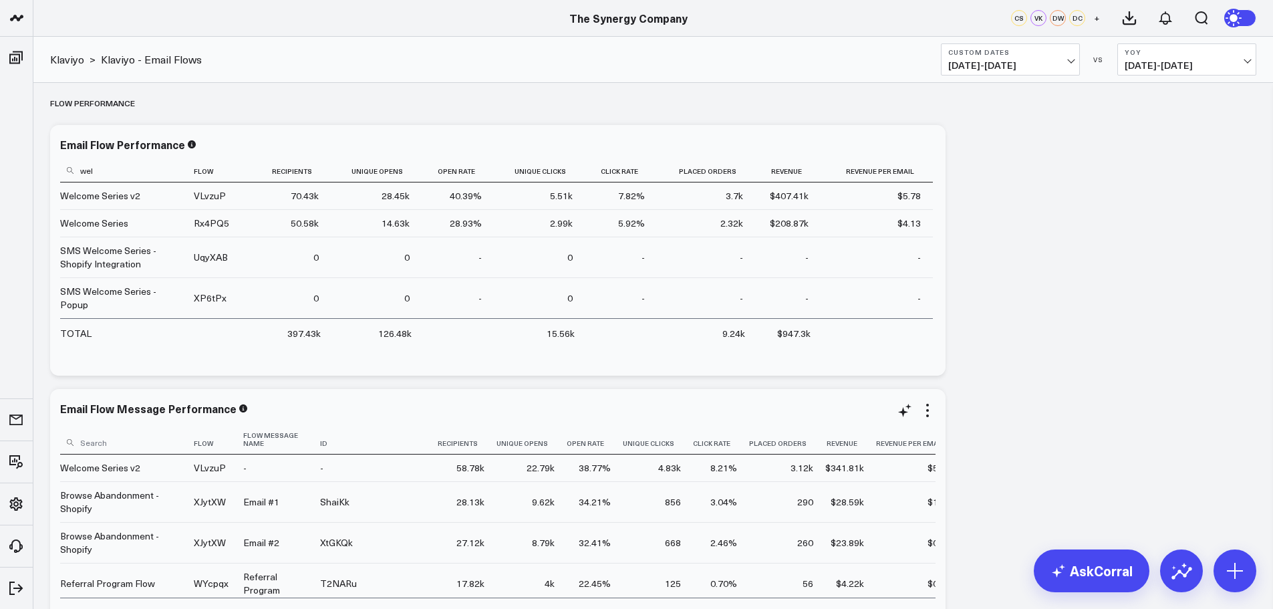
click at [146, 440] on input at bounding box center [125, 441] width 130 height 23
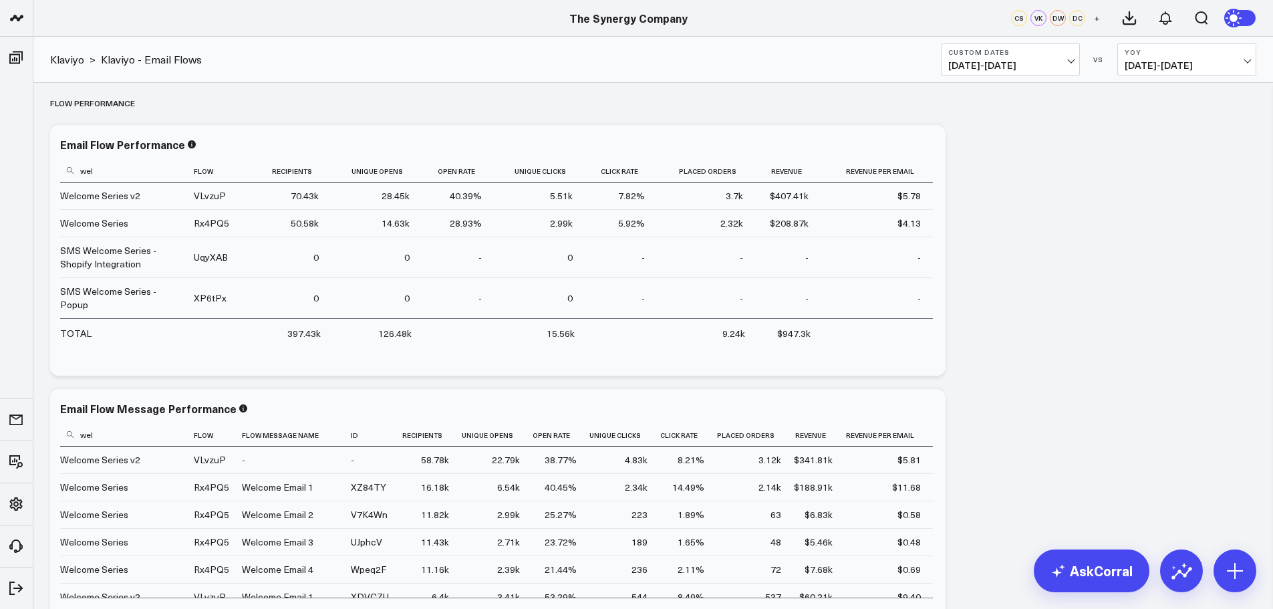
type input "wel"
click at [106, 172] on input "wel" at bounding box center [125, 169] width 130 height 23
click at [1068, 60] on span "[DATE] - [DATE]" at bounding box center [1010, 65] width 124 height 11
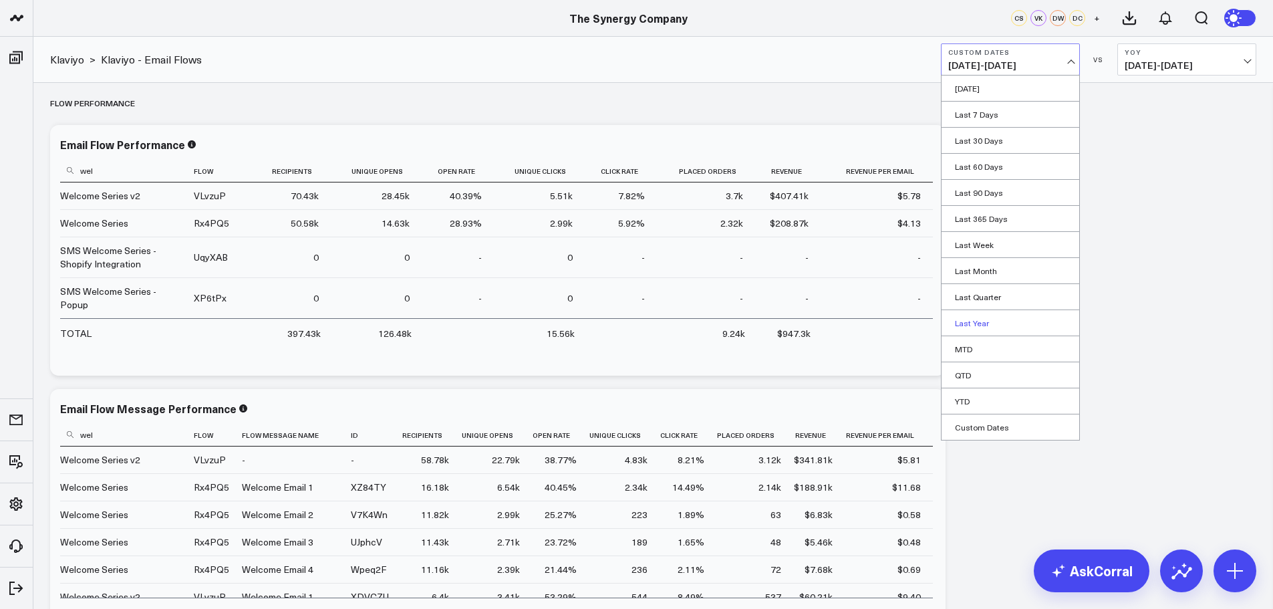
click at [977, 321] on link "Last Year" at bounding box center [1010, 322] width 138 height 25
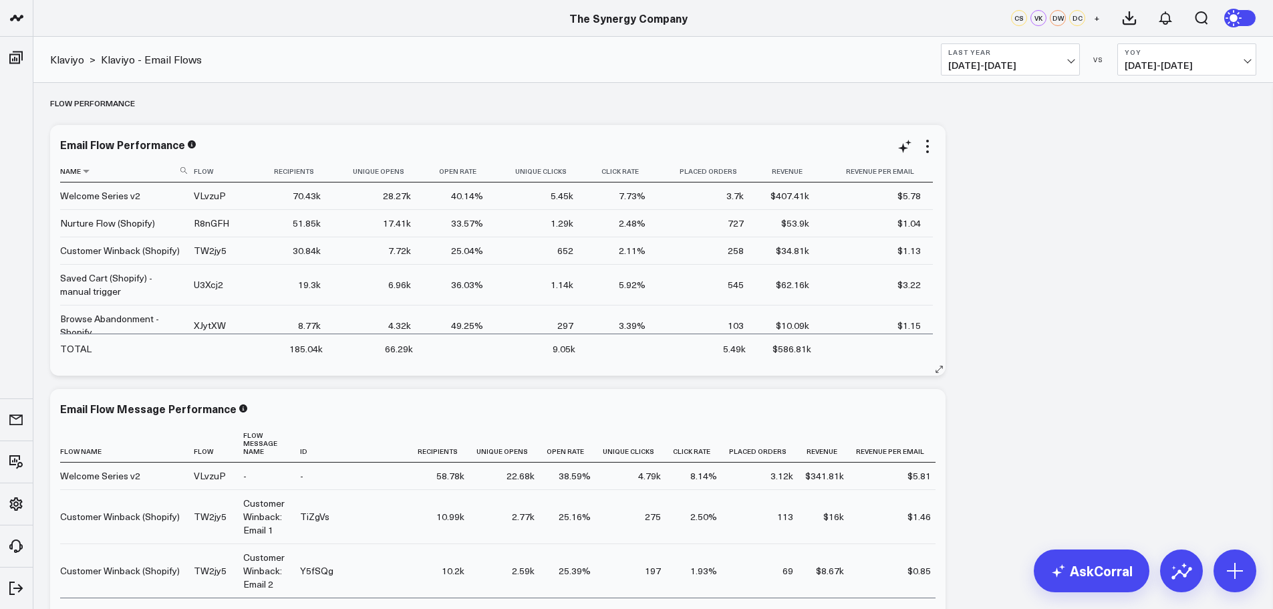
click at [181, 172] on icon at bounding box center [183, 170] width 7 height 7
click at [139, 168] on input at bounding box center [125, 169] width 130 height 23
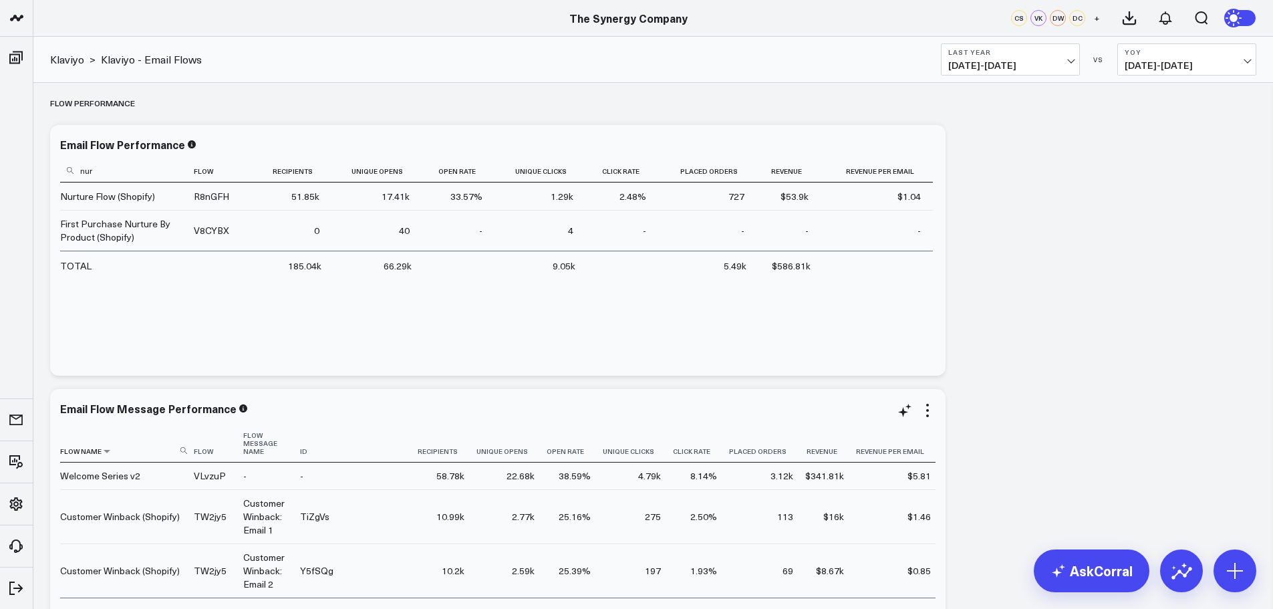
type input "nur"
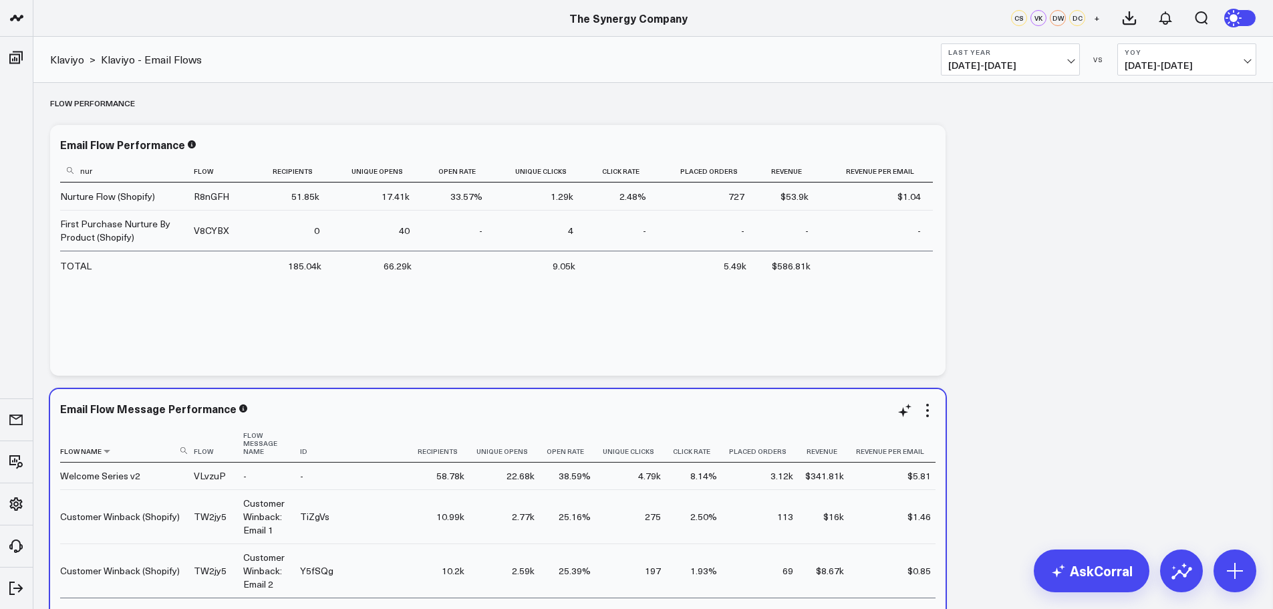
click at [182, 447] on icon at bounding box center [183, 450] width 7 height 7
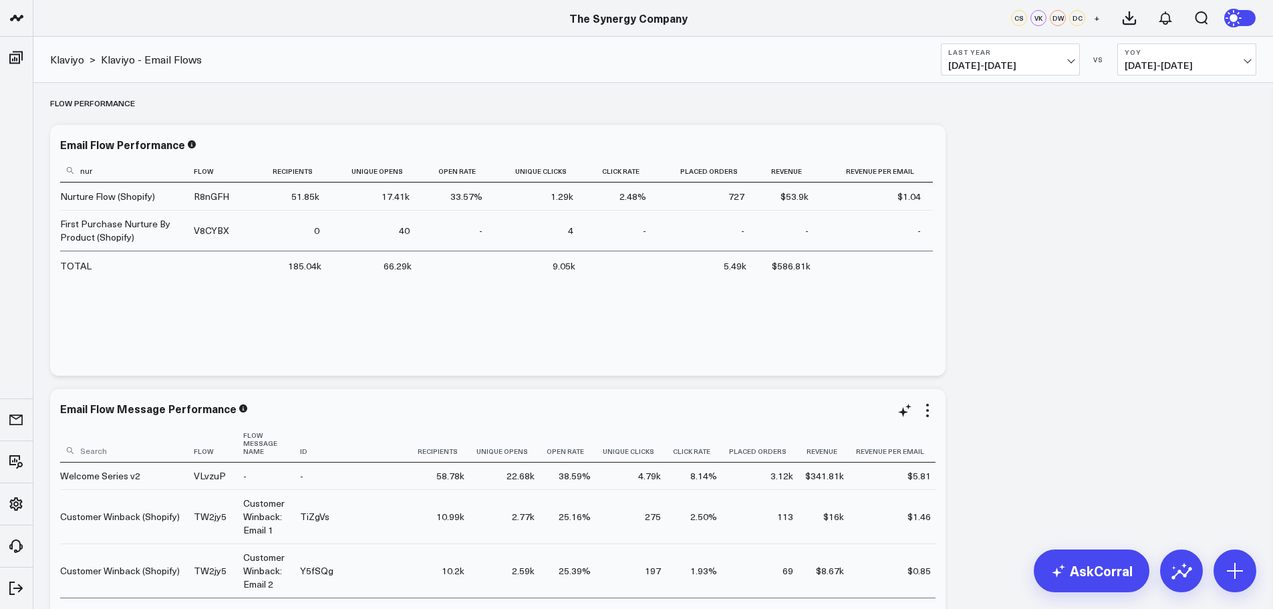
click at [134, 438] on input at bounding box center [125, 449] width 130 height 23
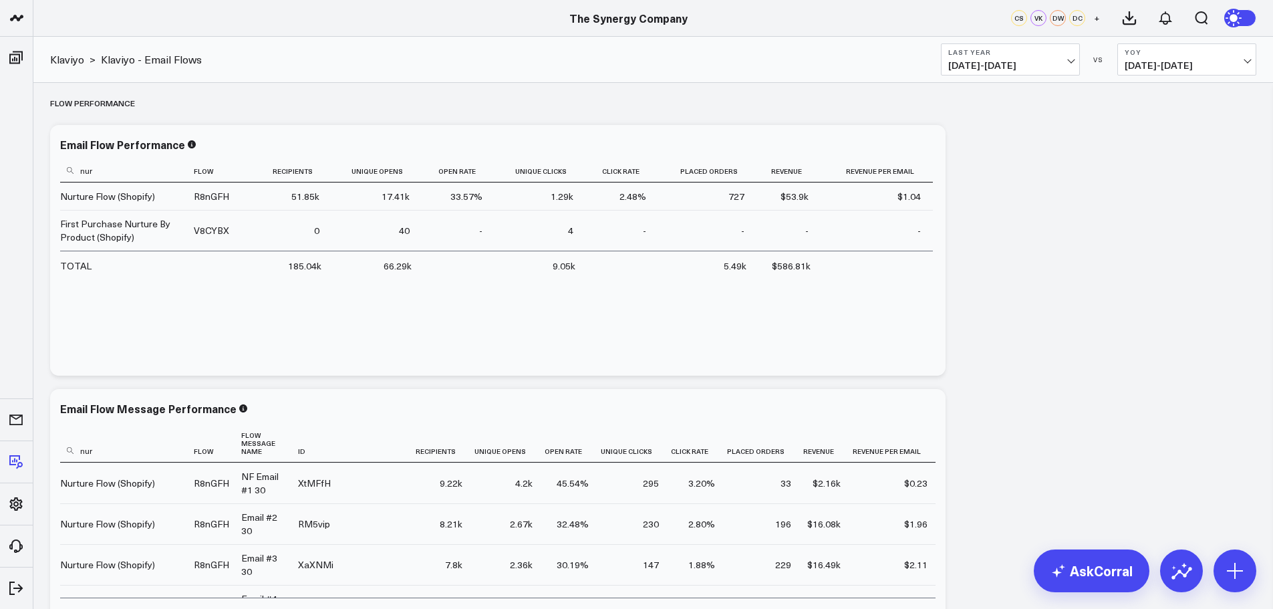
type input "nur"
click at [1060, 57] on button "Last Year [DATE] - [DATE]" at bounding box center [1010, 59] width 139 height 32
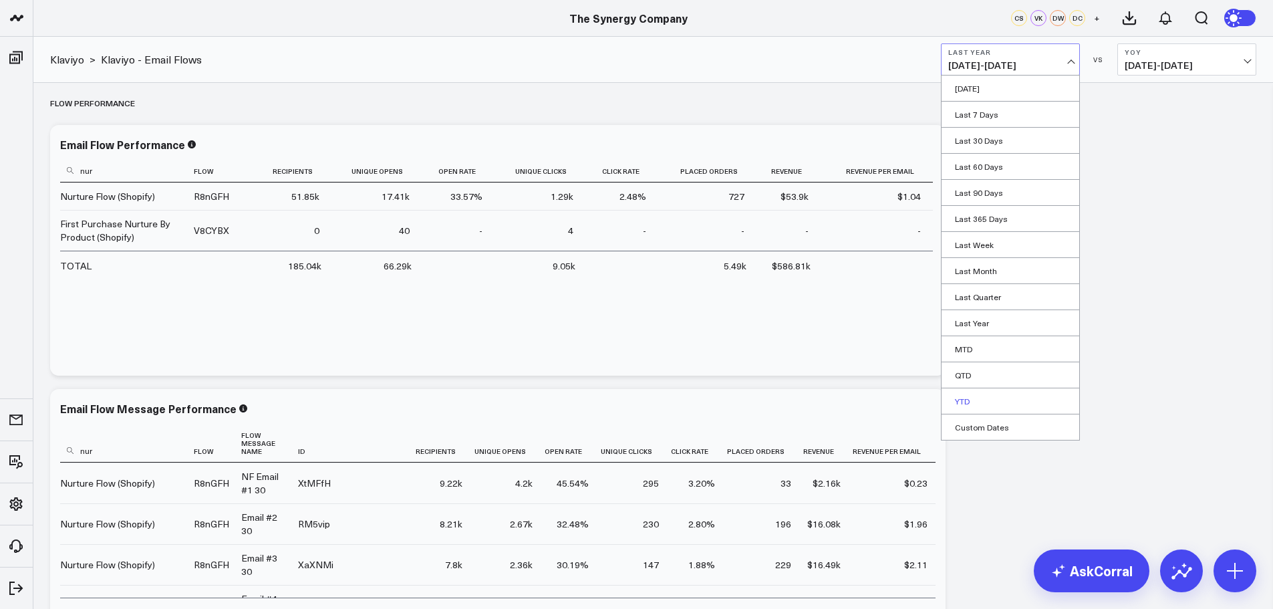
click at [961, 395] on link "YTD" at bounding box center [1010, 400] width 138 height 25
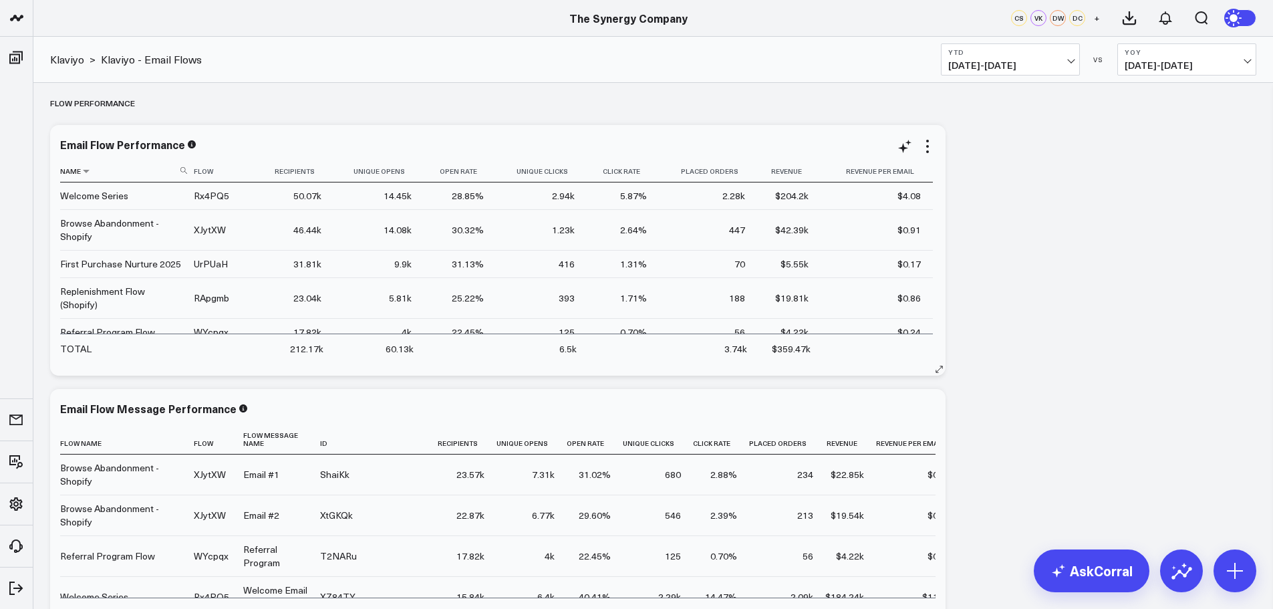
click at [182, 175] on th "Name" at bounding box center [127, 171] width 134 height 22
click at [181, 168] on use at bounding box center [183, 170] width 7 height 7
click at [153, 170] on input at bounding box center [125, 169] width 130 height 23
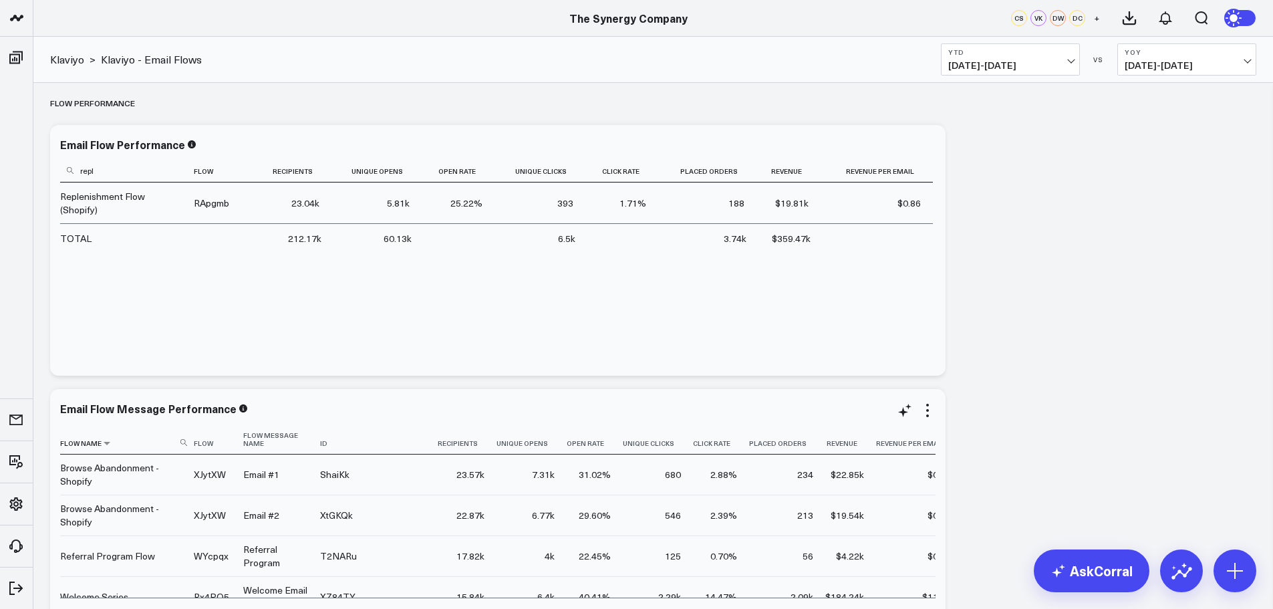
type input "repl"
click at [184, 439] on use at bounding box center [183, 442] width 7 height 7
click at [150, 438] on input at bounding box center [125, 441] width 130 height 23
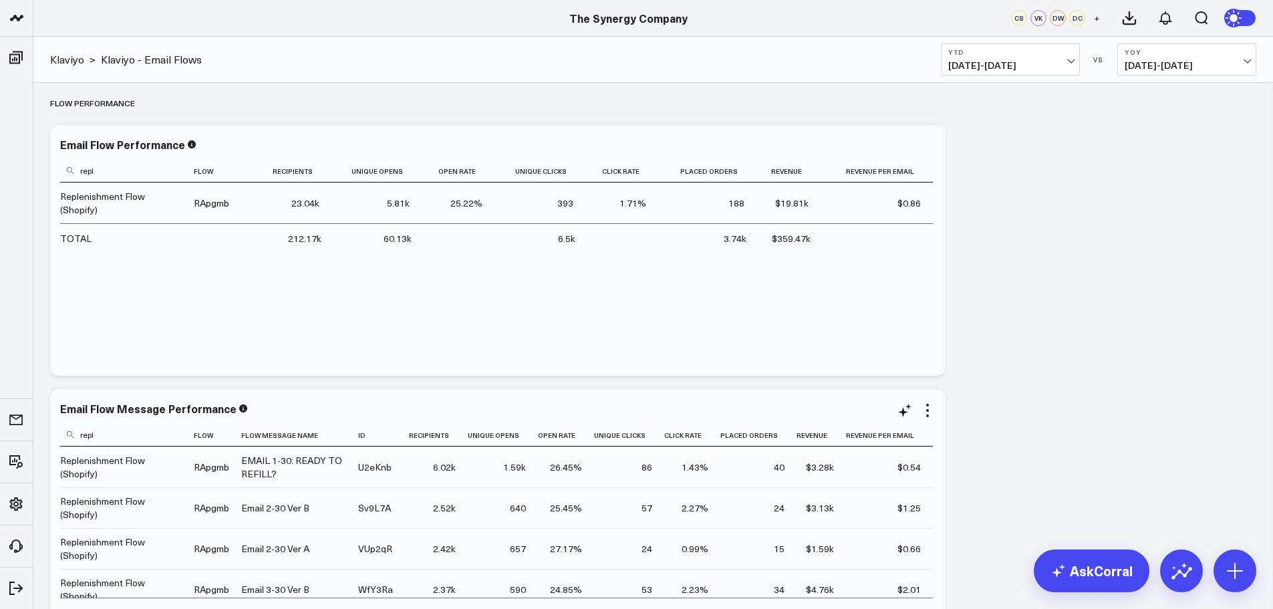
scroll to position [67, 0]
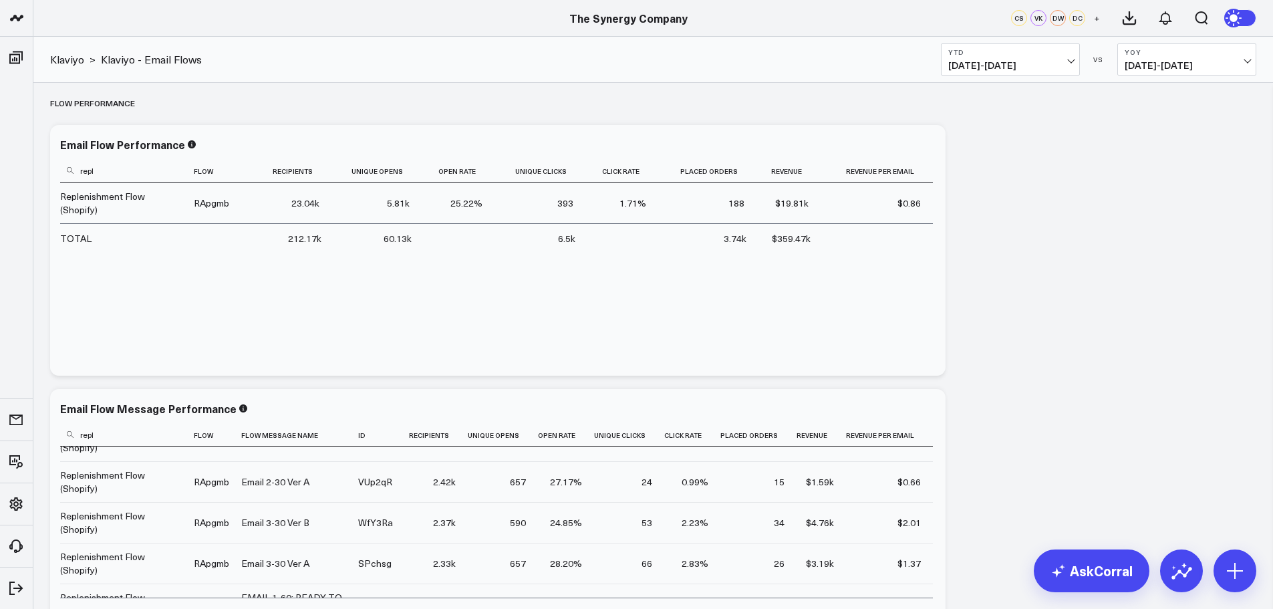
type input "repl"
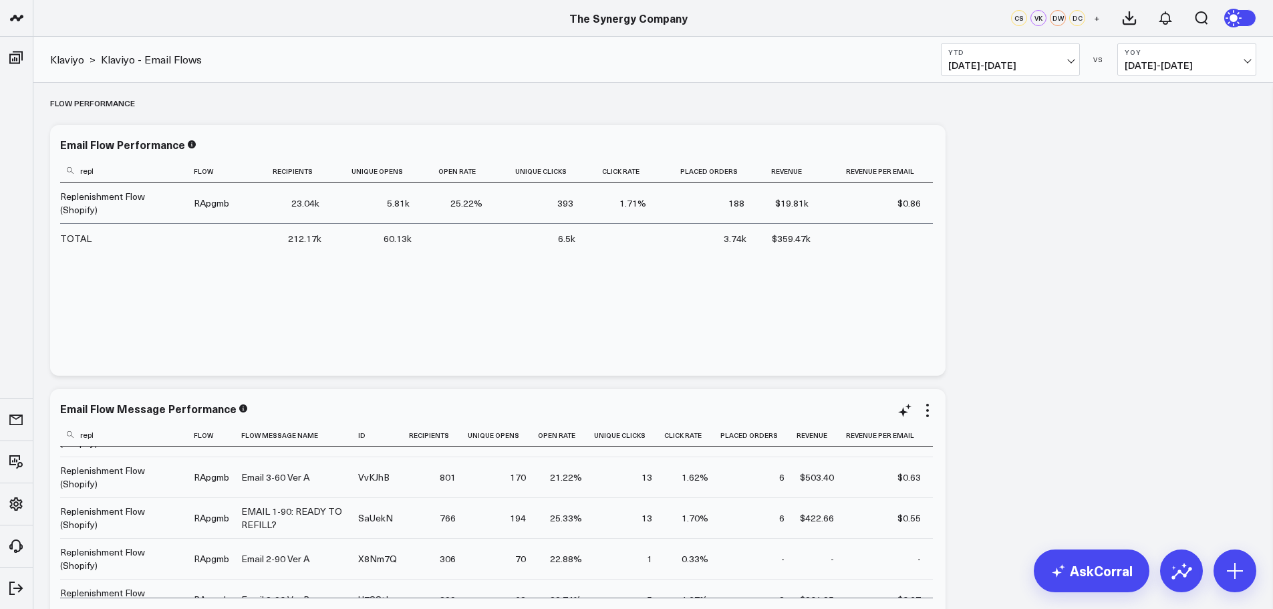
scroll to position [327, 0]
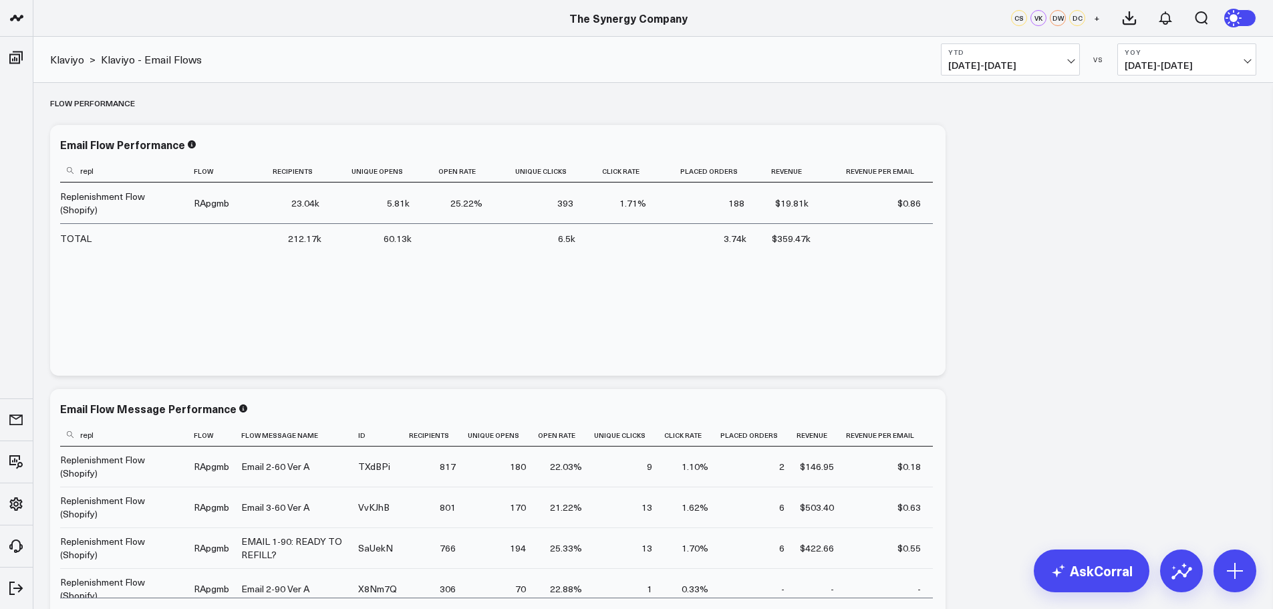
drag, startPoint x: 1001, startPoint y: 428, endPoint x: 1002, endPoint y: 422, distance: 6.8
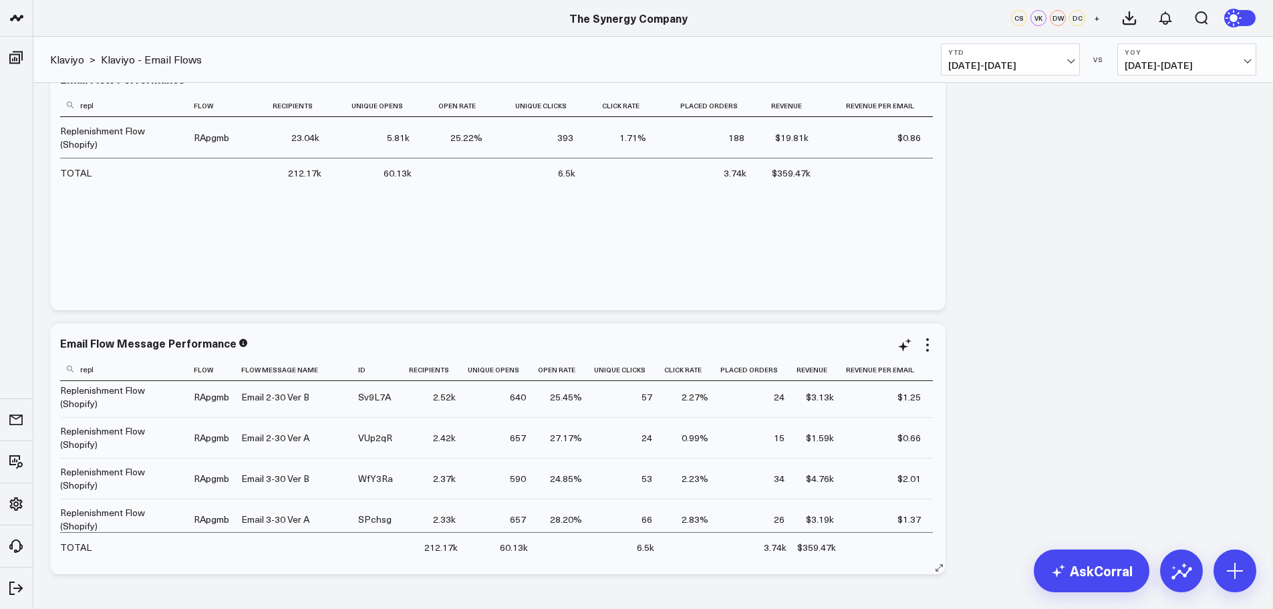
scroll to position [0, 0]
